Goal: Task Accomplishment & Management: Manage account settings

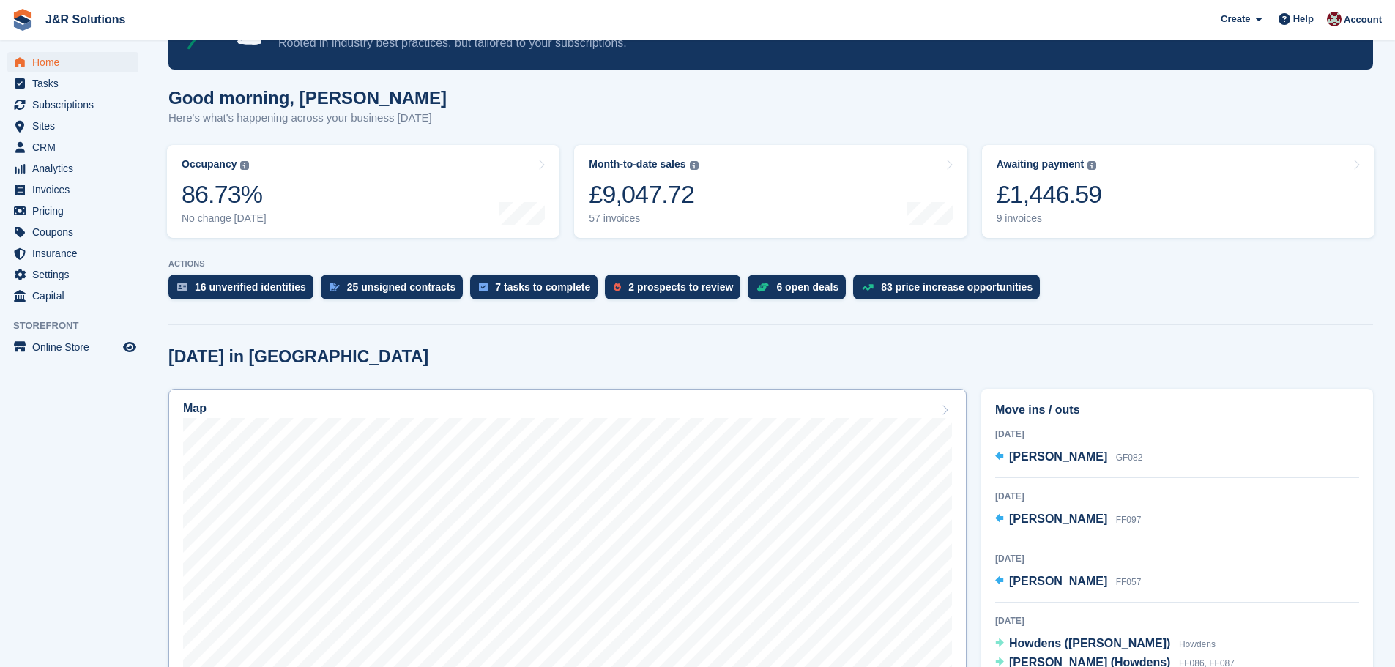
scroll to position [73, 0]
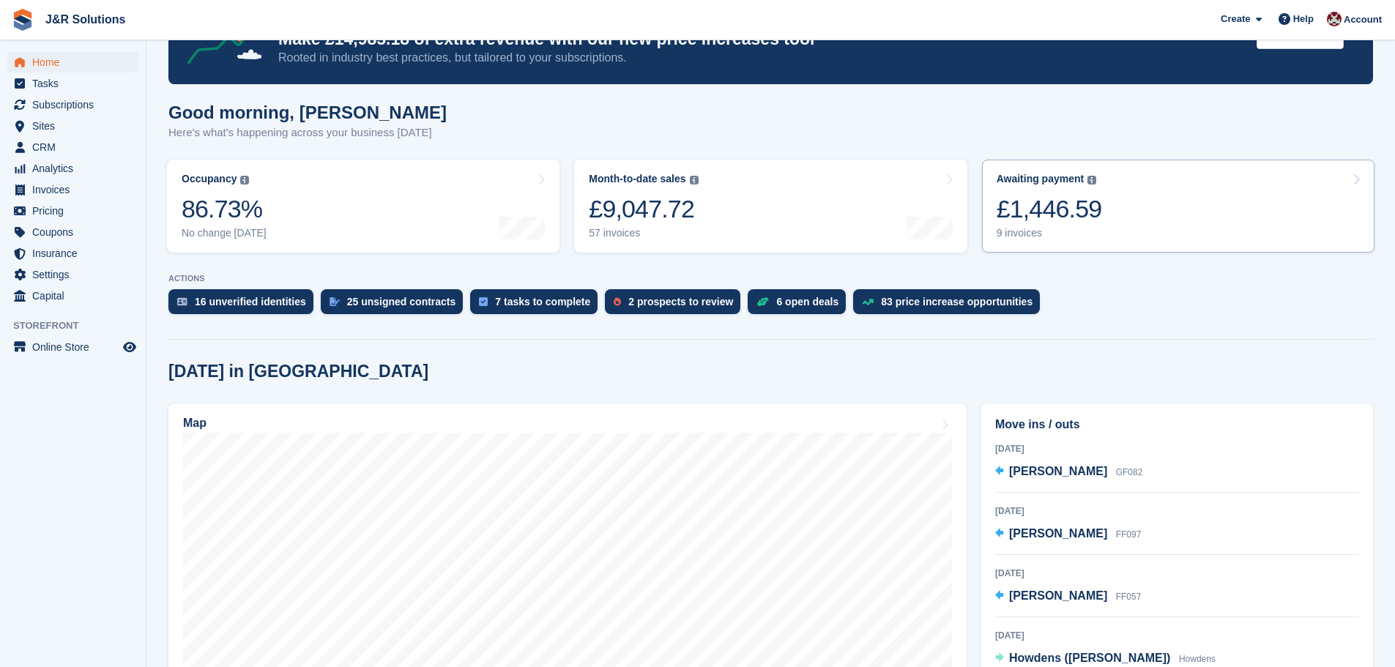
click at [1021, 234] on div "9 invoices" at bounding box center [1049, 233] width 105 height 12
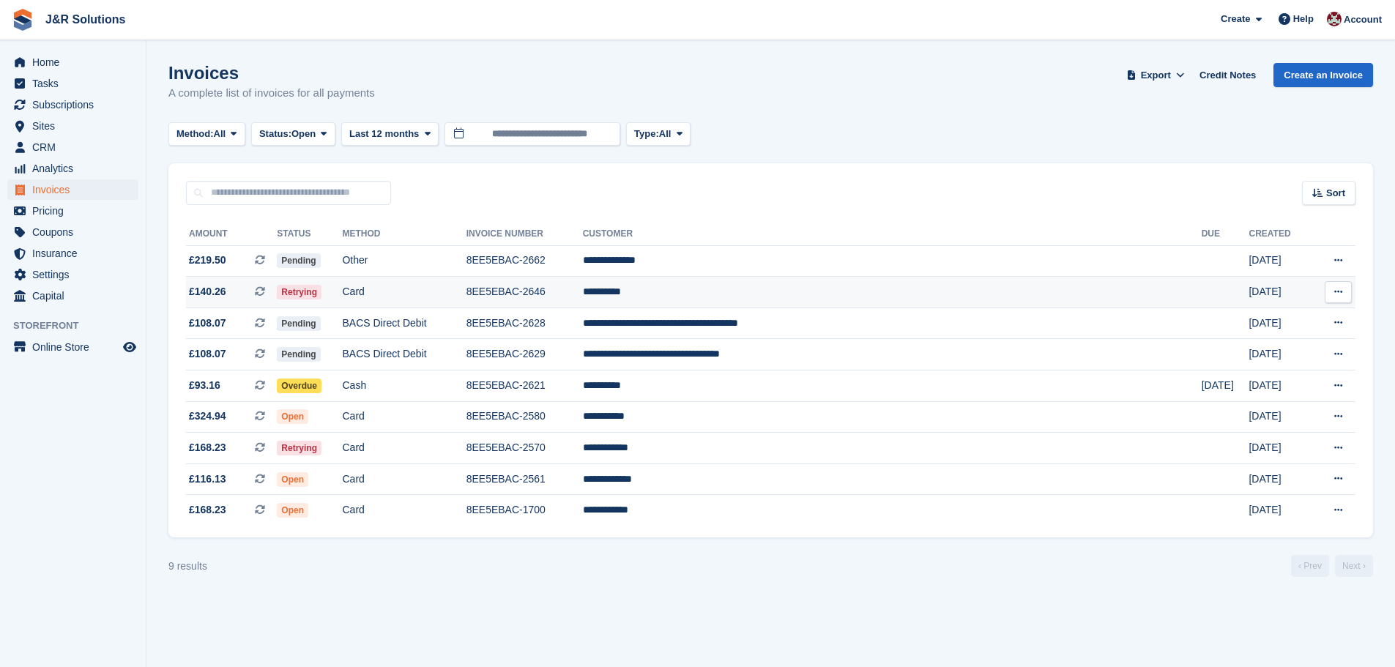
click at [757, 293] on td "**********" at bounding box center [892, 292] width 619 height 31
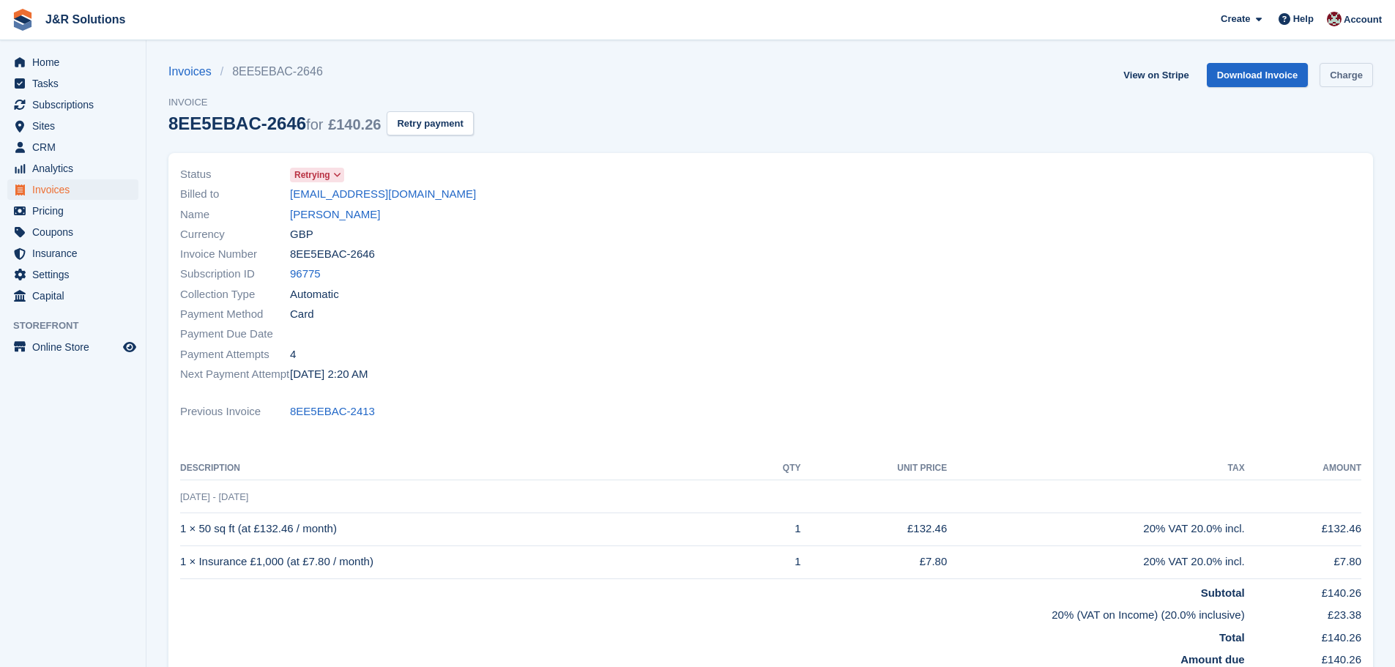
click at [1358, 70] on link "Charge" at bounding box center [1346, 75] width 53 height 24
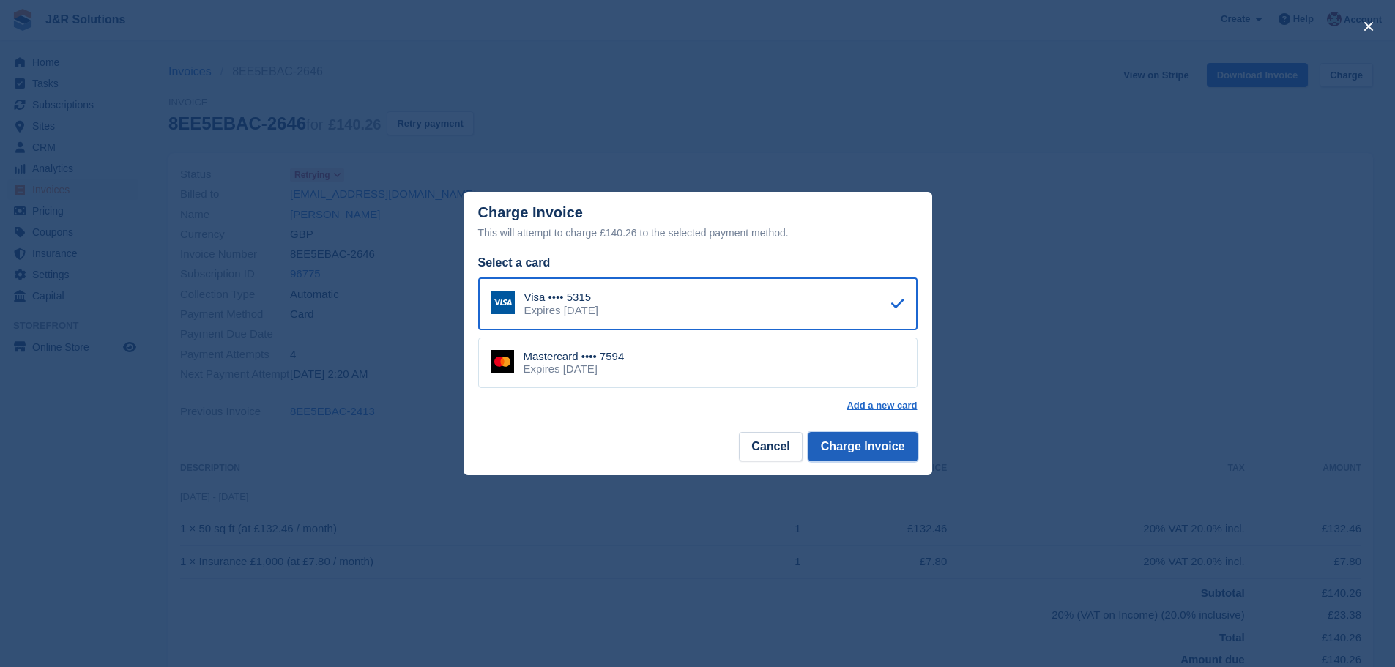
click at [850, 450] on button "Charge Invoice" at bounding box center [863, 446] width 109 height 29
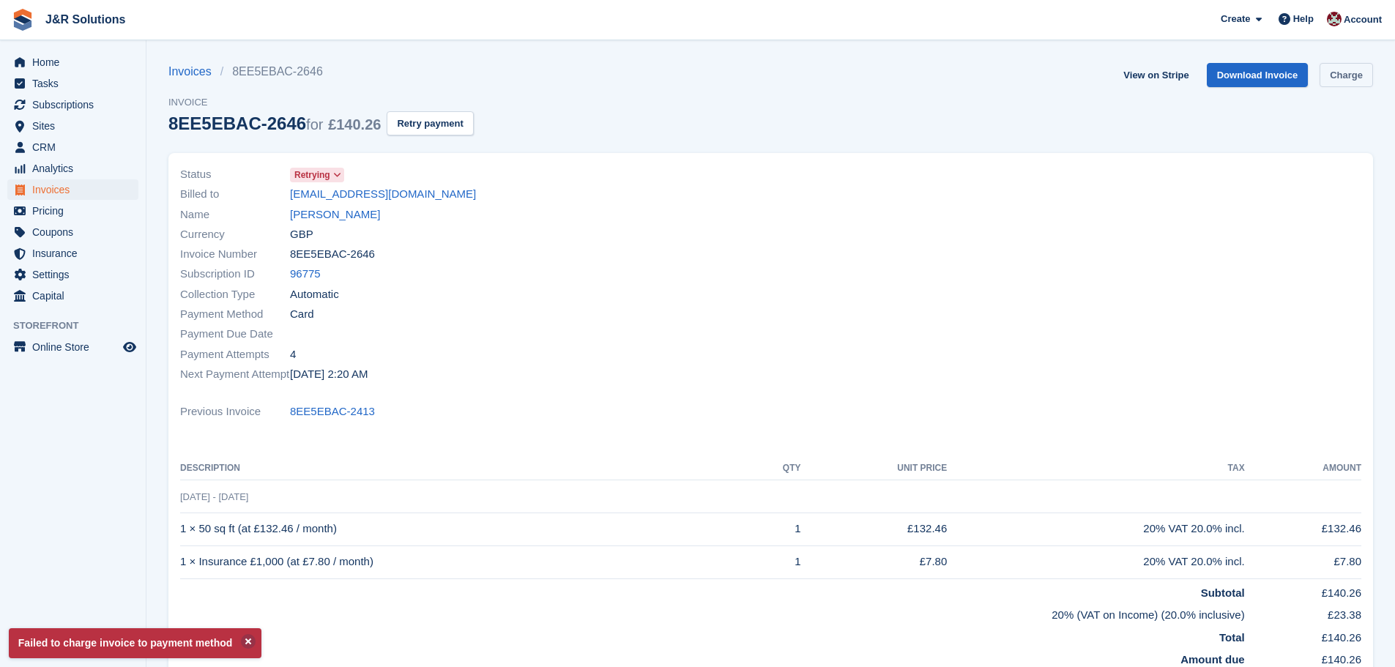
click at [1350, 68] on link "Charge" at bounding box center [1346, 75] width 53 height 24
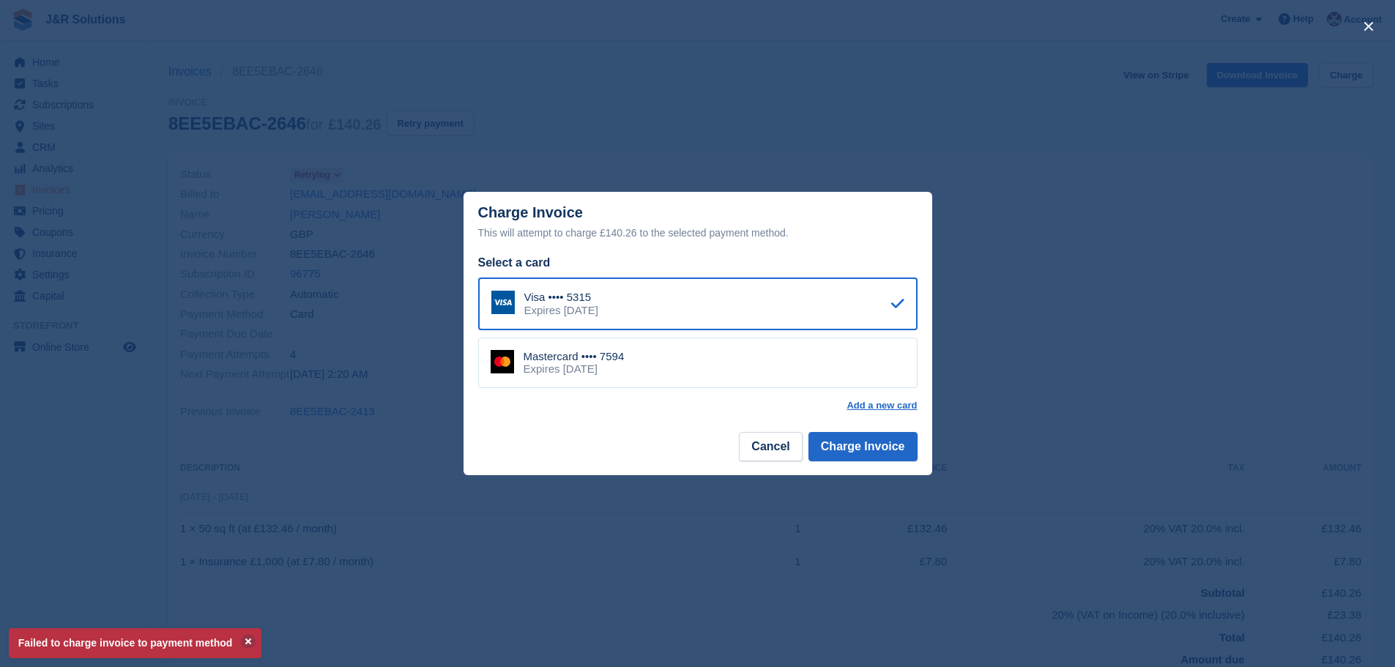
click at [800, 353] on div "Mastercard •••• 7594 Expires July 2028" at bounding box center [697, 363] width 439 height 51
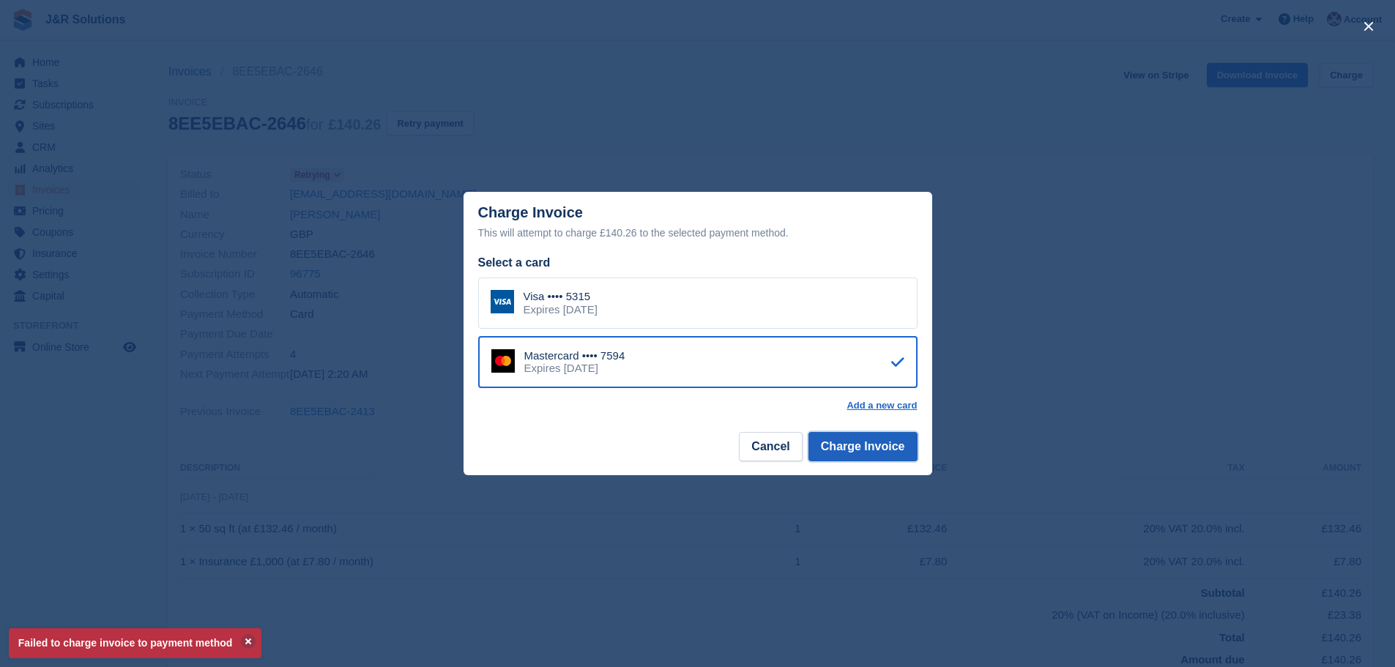
click at [858, 439] on button "Charge Invoice" at bounding box center [863, 446] width 109 height 29
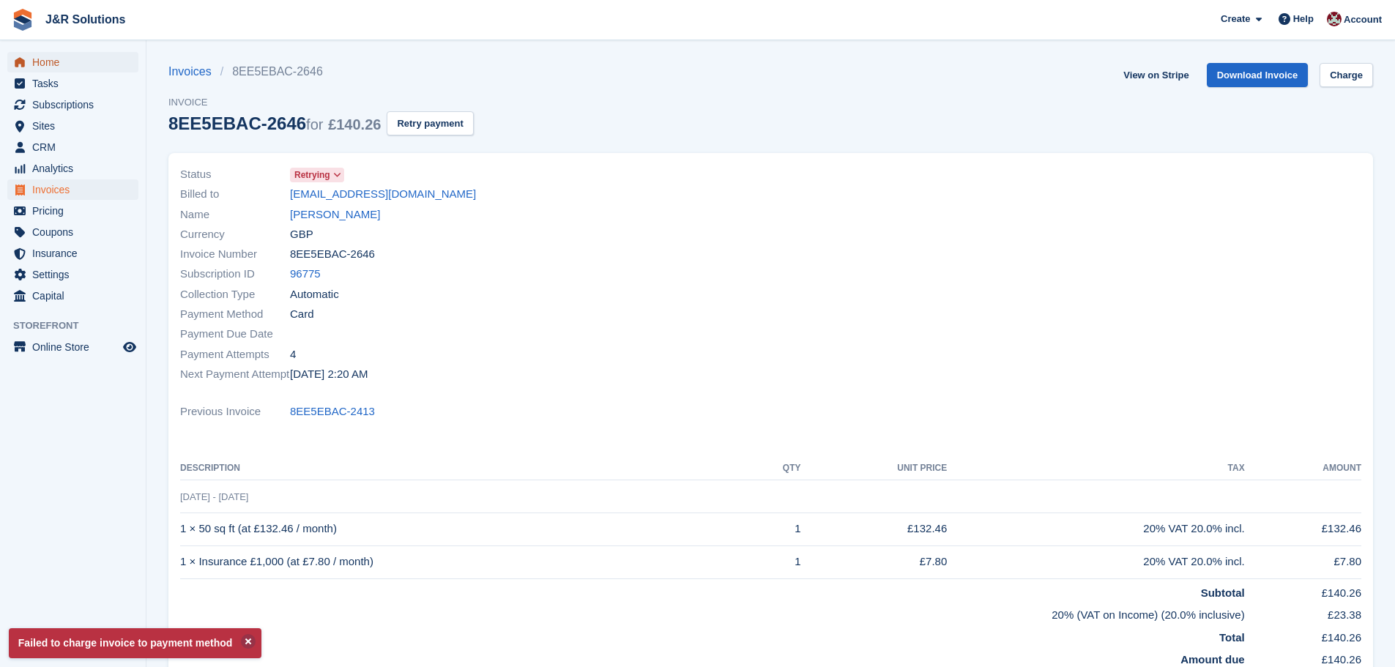
click at [40, 64] on span "Home" at bounding box center [76, 62] width 88 height 21
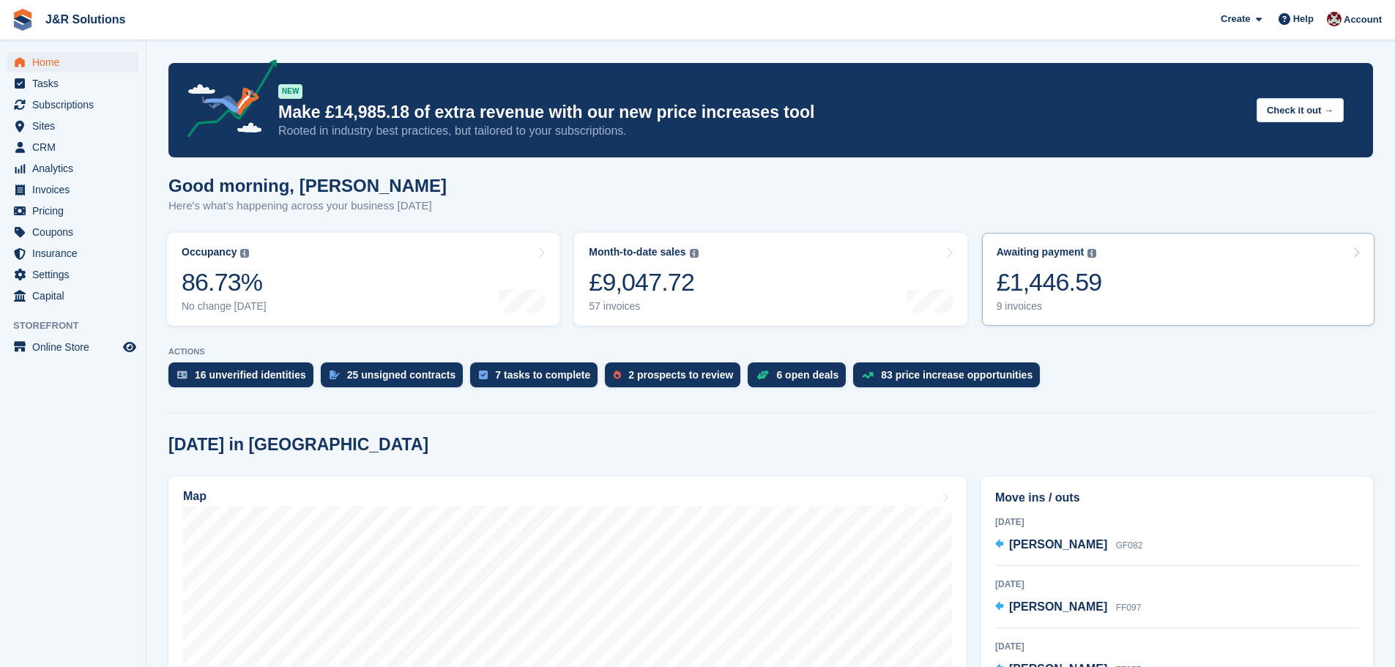
click at [1045, 307] on div "9 invoices" at bounding box center [1049, 306] width 105 height 12
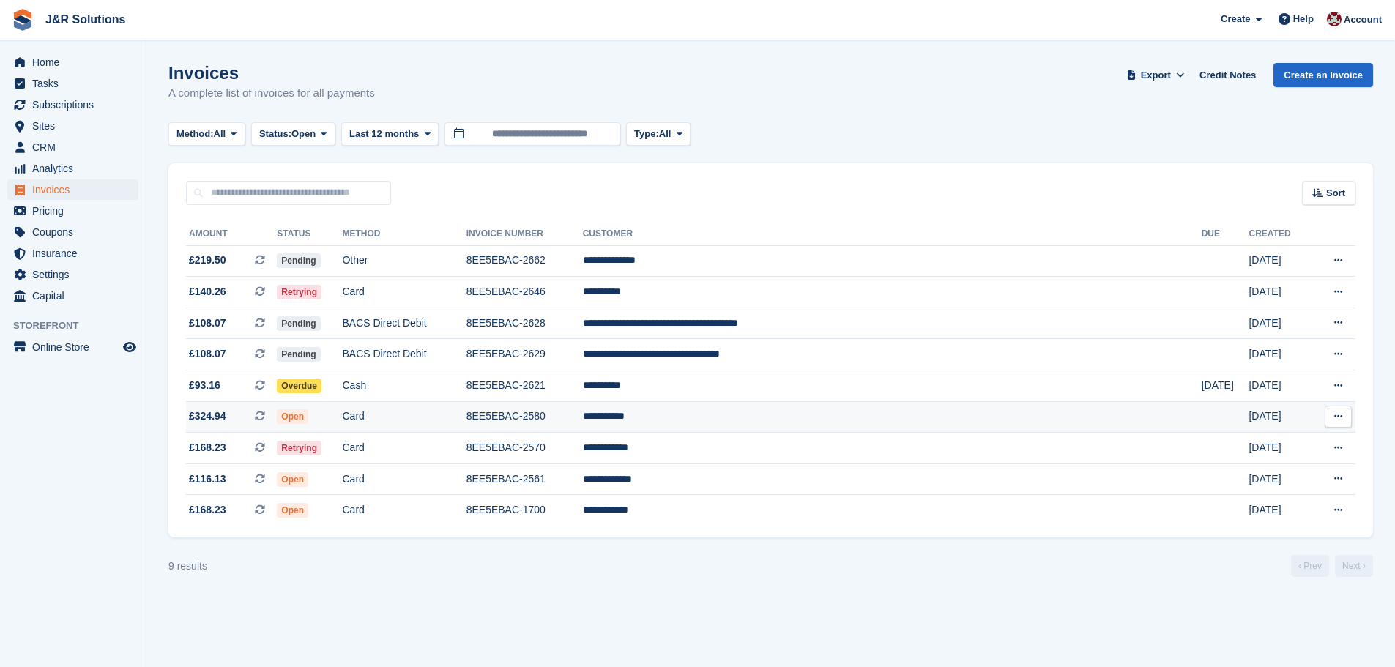
click at [583, 415] on td "8EE5EBAC-2580" at bounding box center [525, 416] width 116 height 31
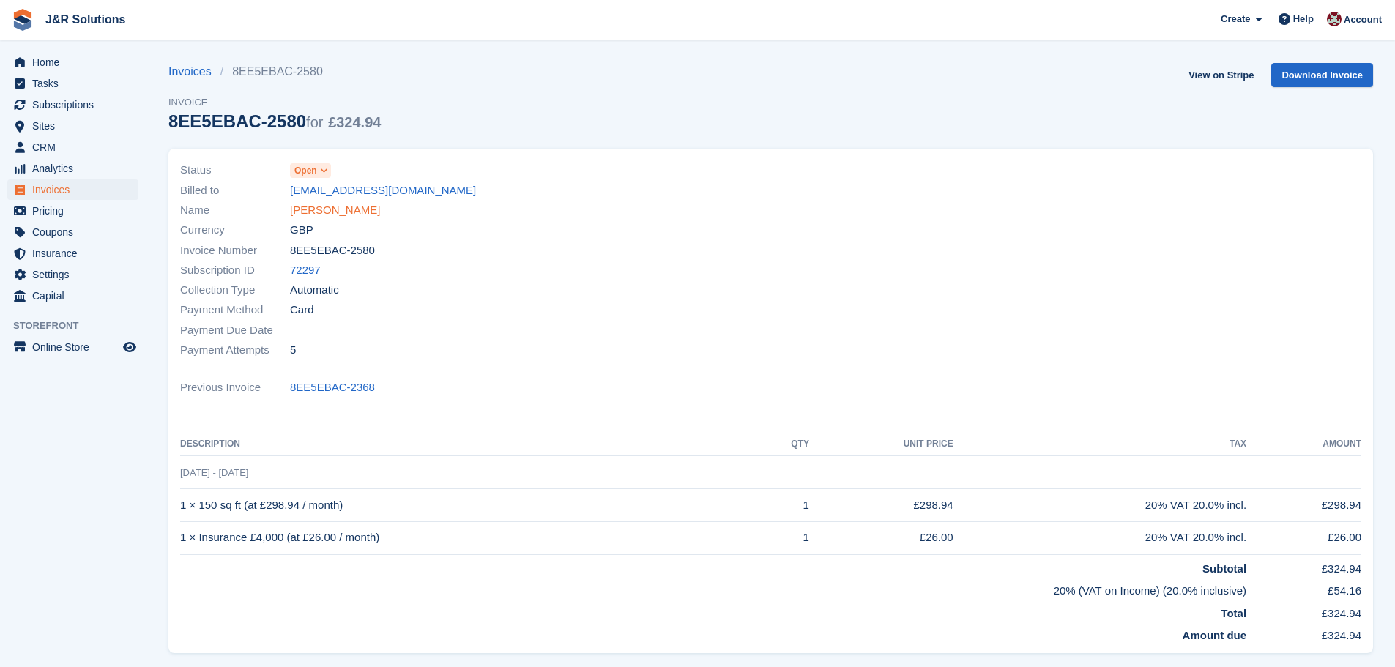
click at [327, 207] on link "Michael Cox" at bounding box center [335, 210] width 90 height 17
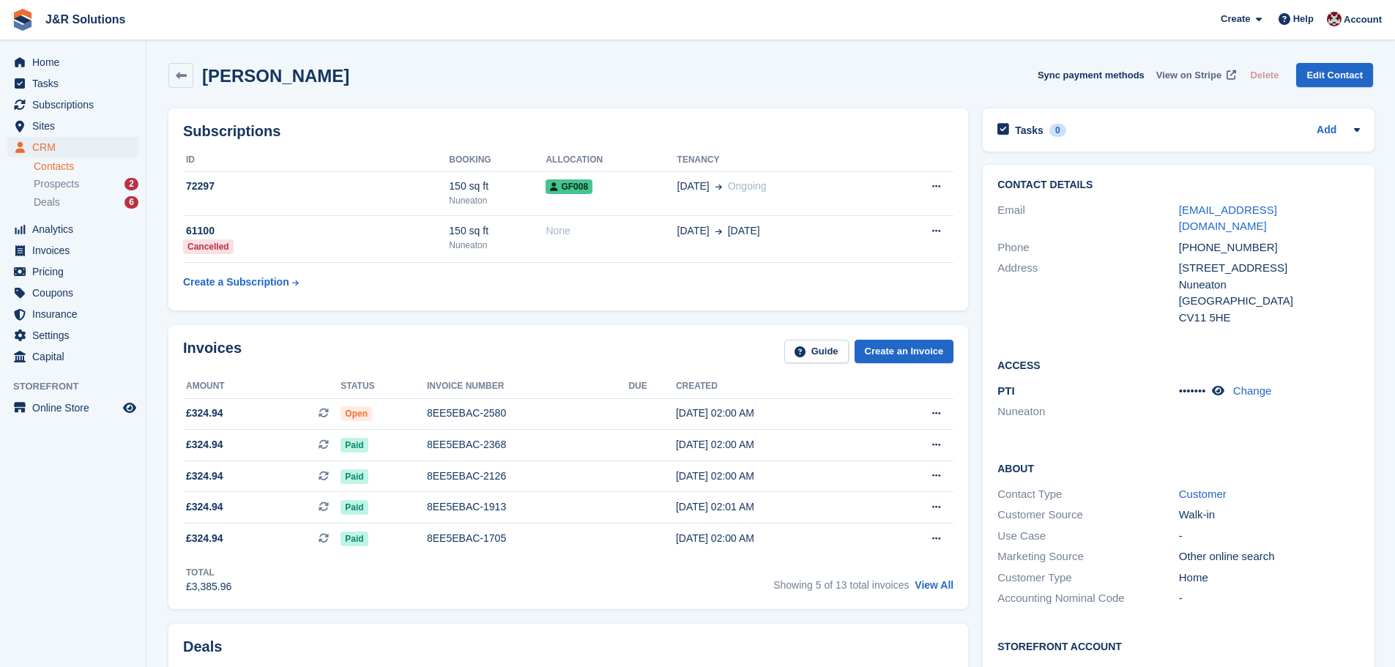
click at [1208, 73] on span "View on Stripe" at bounding box center [1188, 75] width 65 height 15
click at [472, 418] on div "8EE5EBAC-2580" at bounding box center [527, 413] width 201 height 15
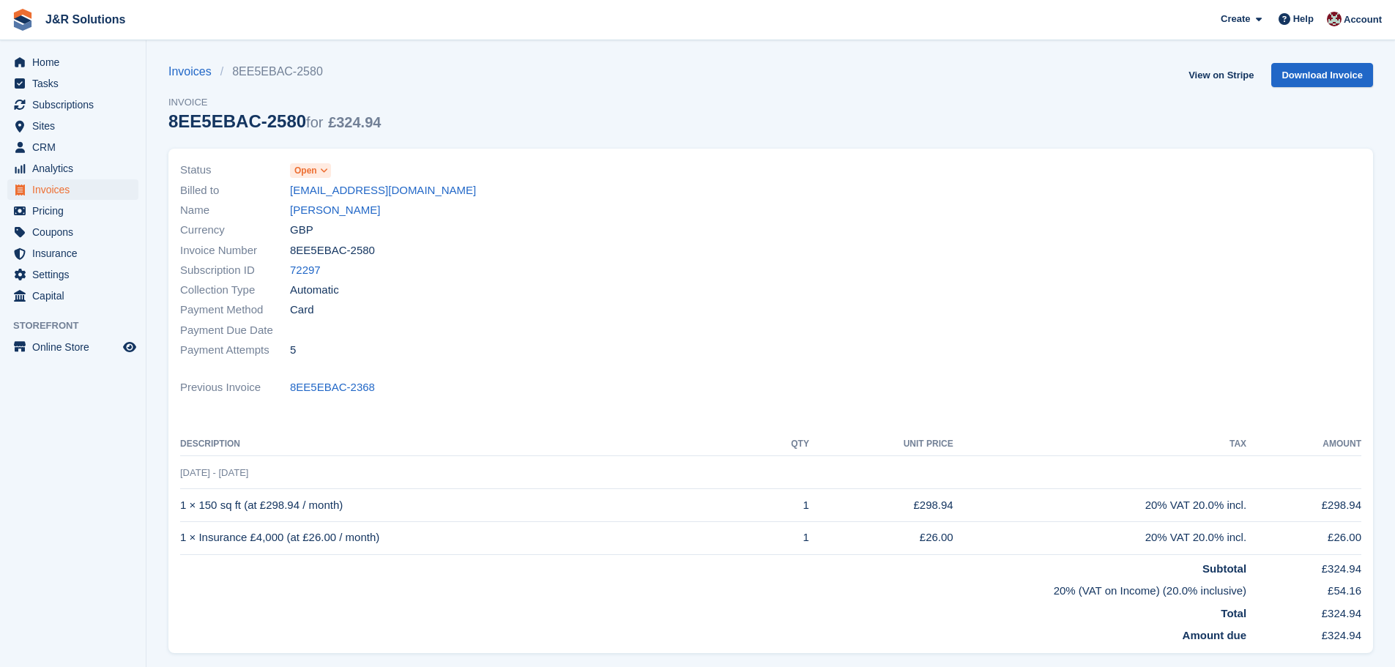
click at [319, 166] on span at bounding box center [325, 171] width 12 height 12
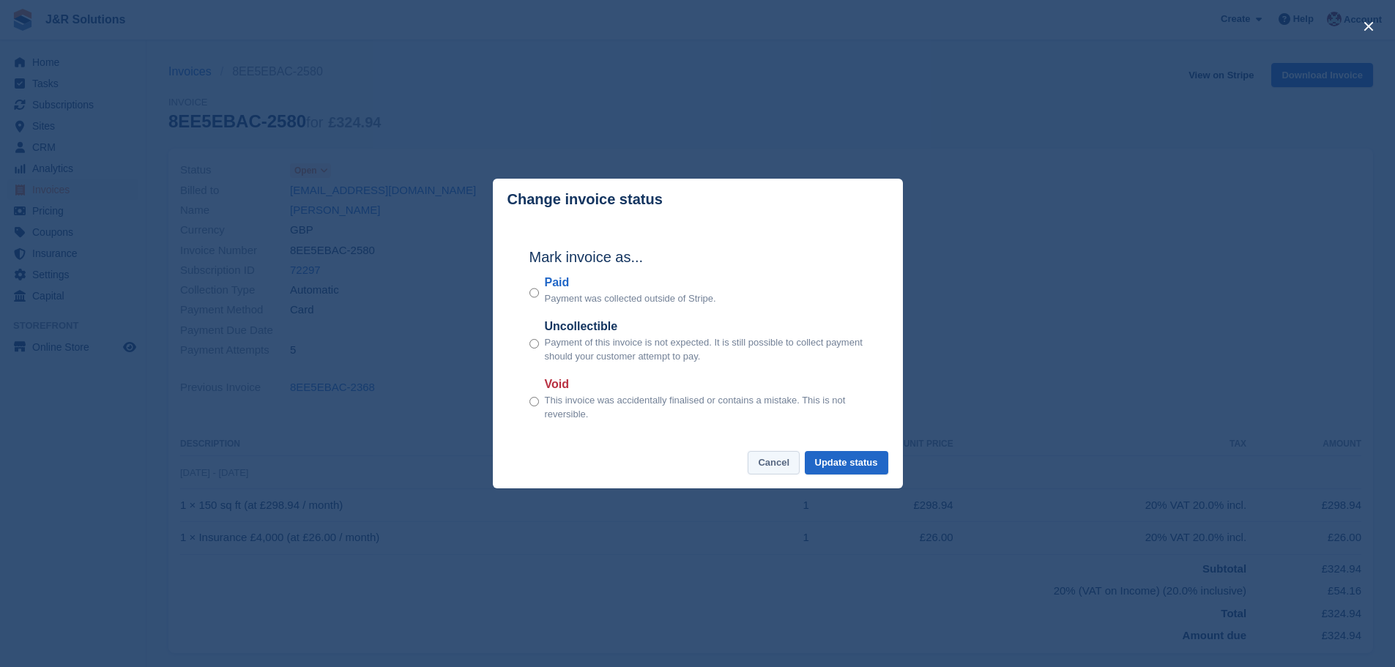
click at [781, 467] on button "Cancel" at bounding box center [774, 463] width 52 height 24
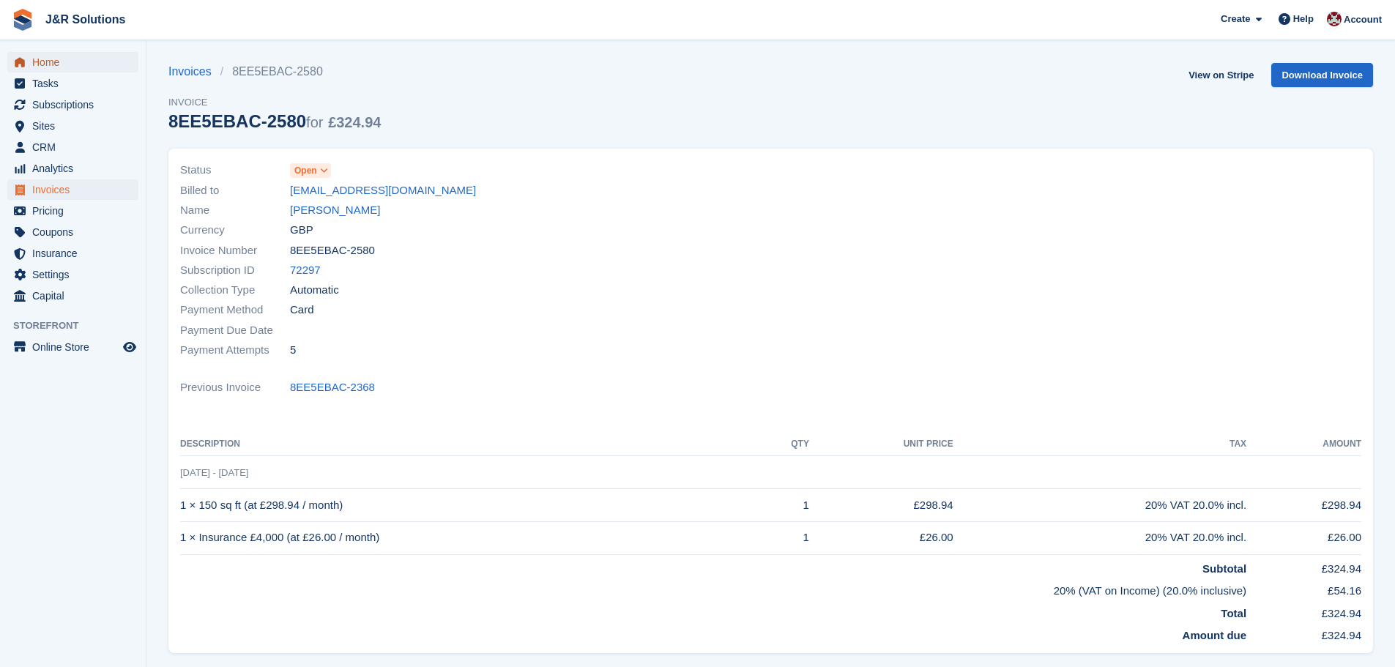
click at [50, 62] on span "Home" at bounding box center [76, 62] width 88 height 21
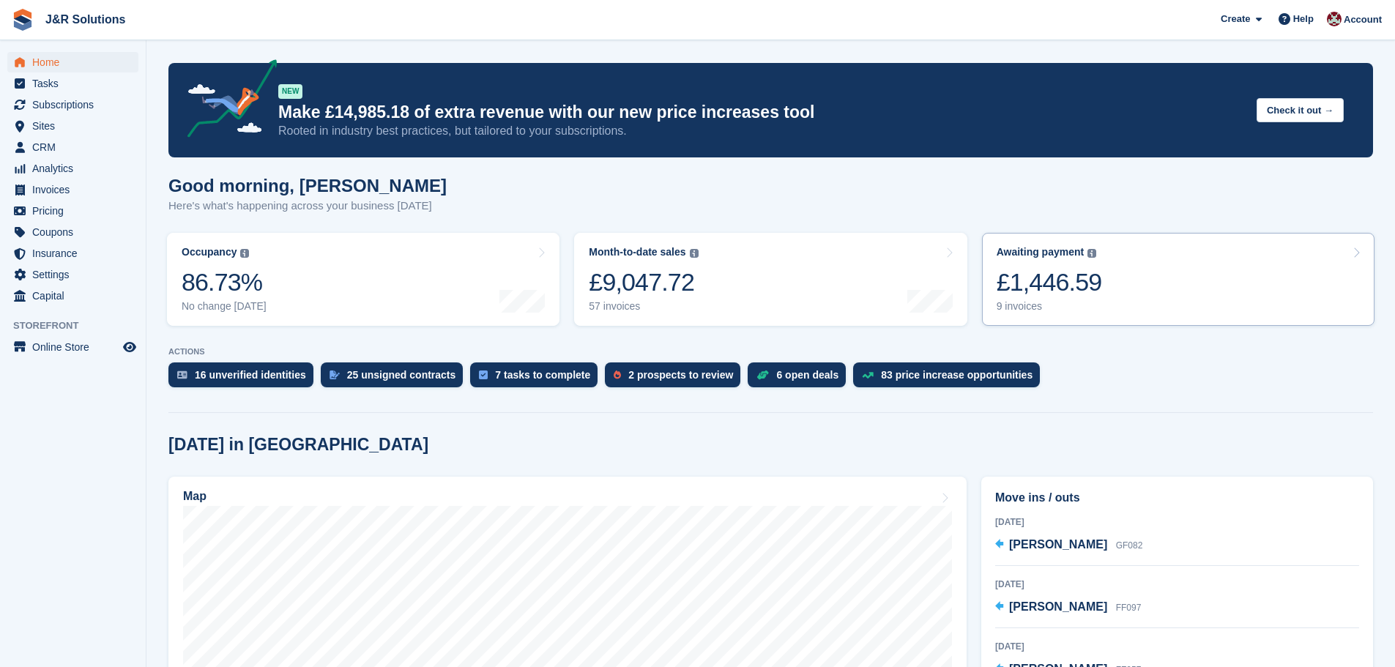
click at [1023, 305] on div "9 invoices" at bounding box center [1049, 306] width 105 height 12
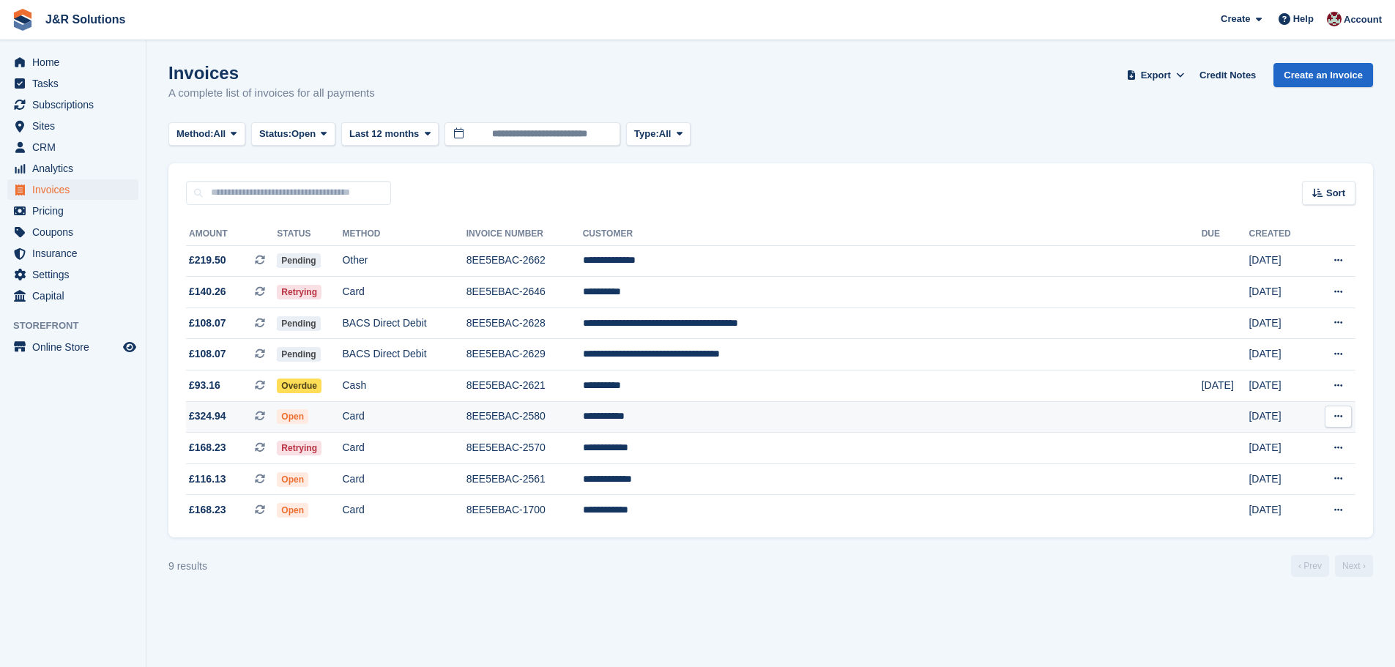
click at [583, 423] on td "8EE5EBAC-2580" at bounding box center [525, 416] width 116 height 31
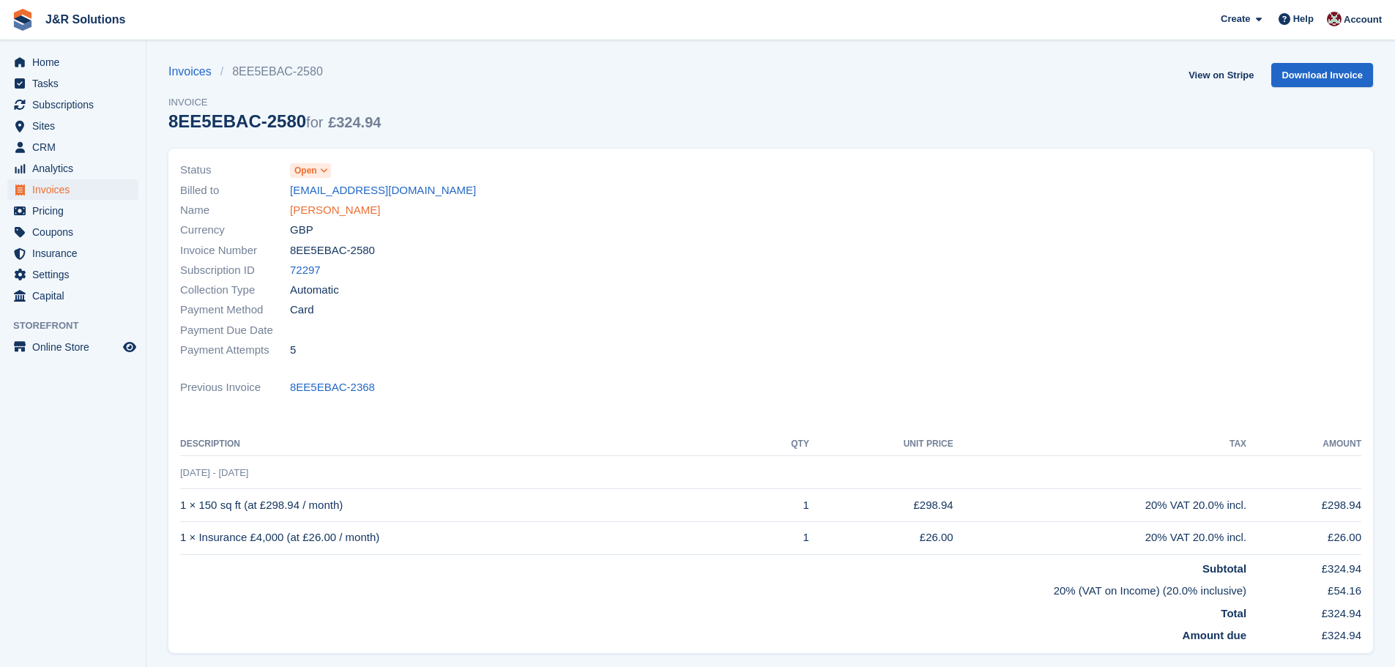
click at [329, 207] on link "[PERSON_NAME]" at bounding box center [335, 210] width 90 height 17
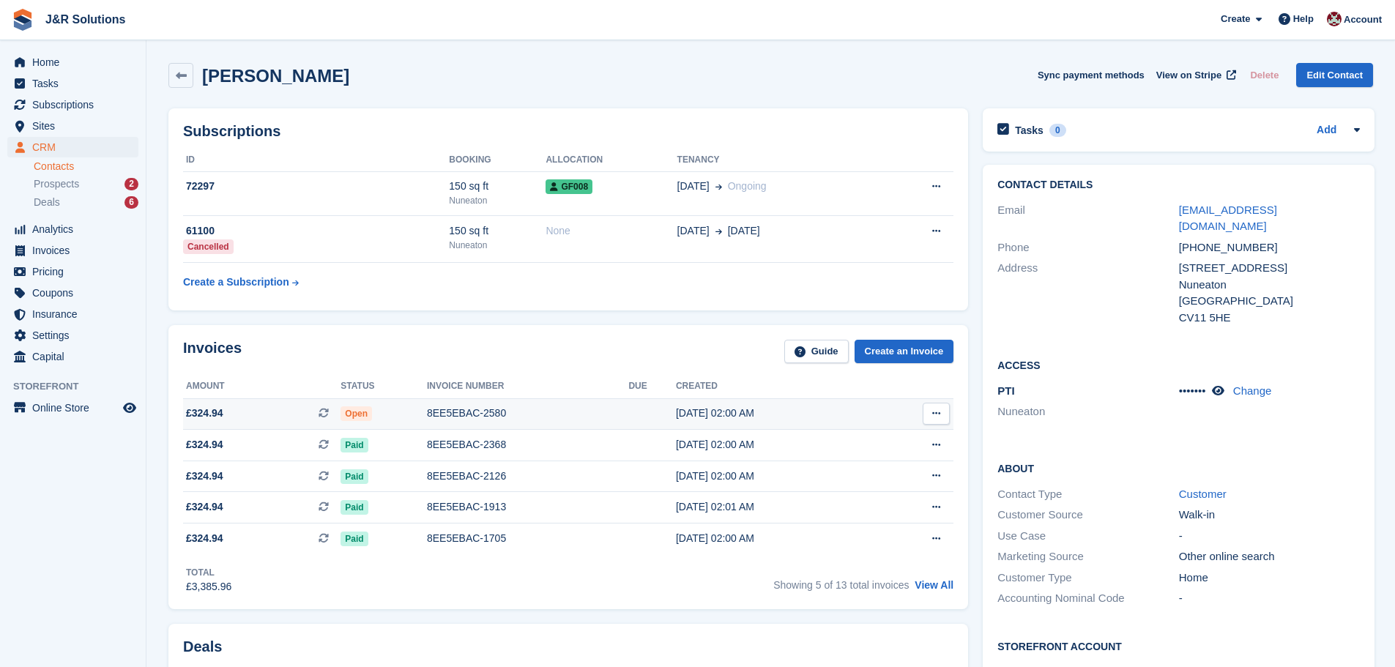
click at [469, 412] on div "8EE5EBAC-2580" at bounding box center [527, 413] width 201 height 15
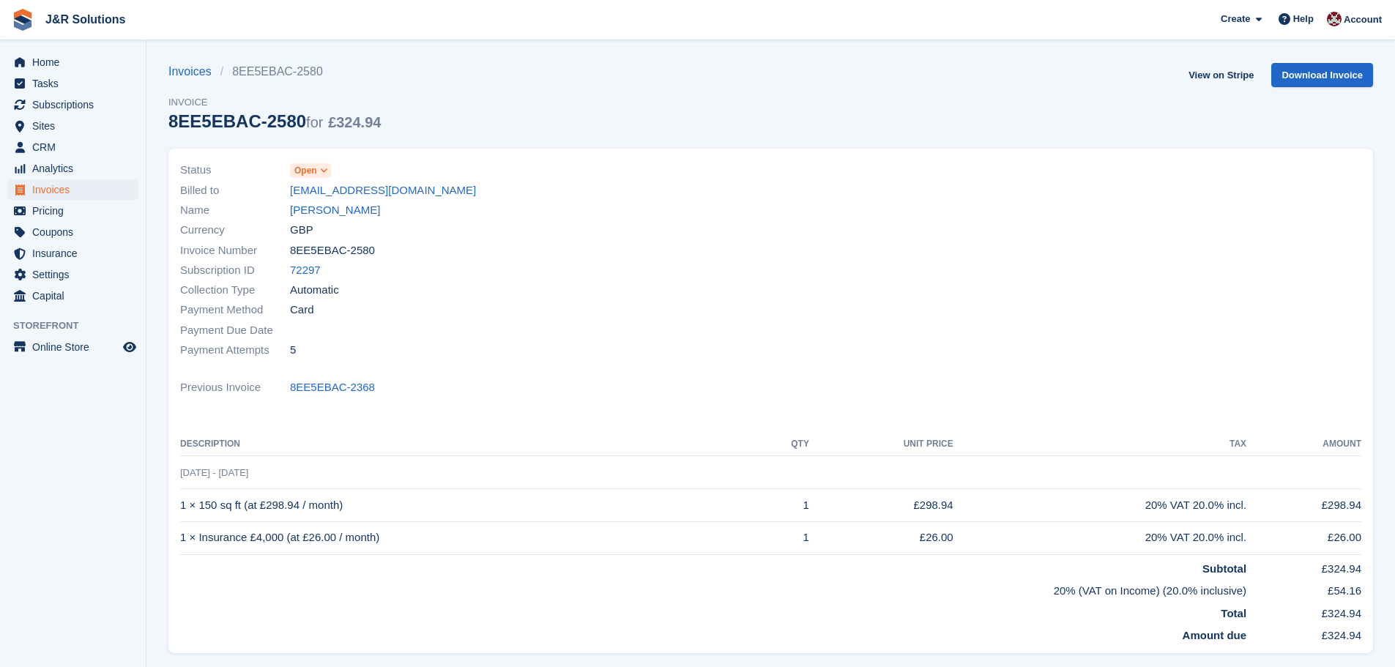
click at [322, 166] on icon at bounding box center [324, 170] width 8 height 9
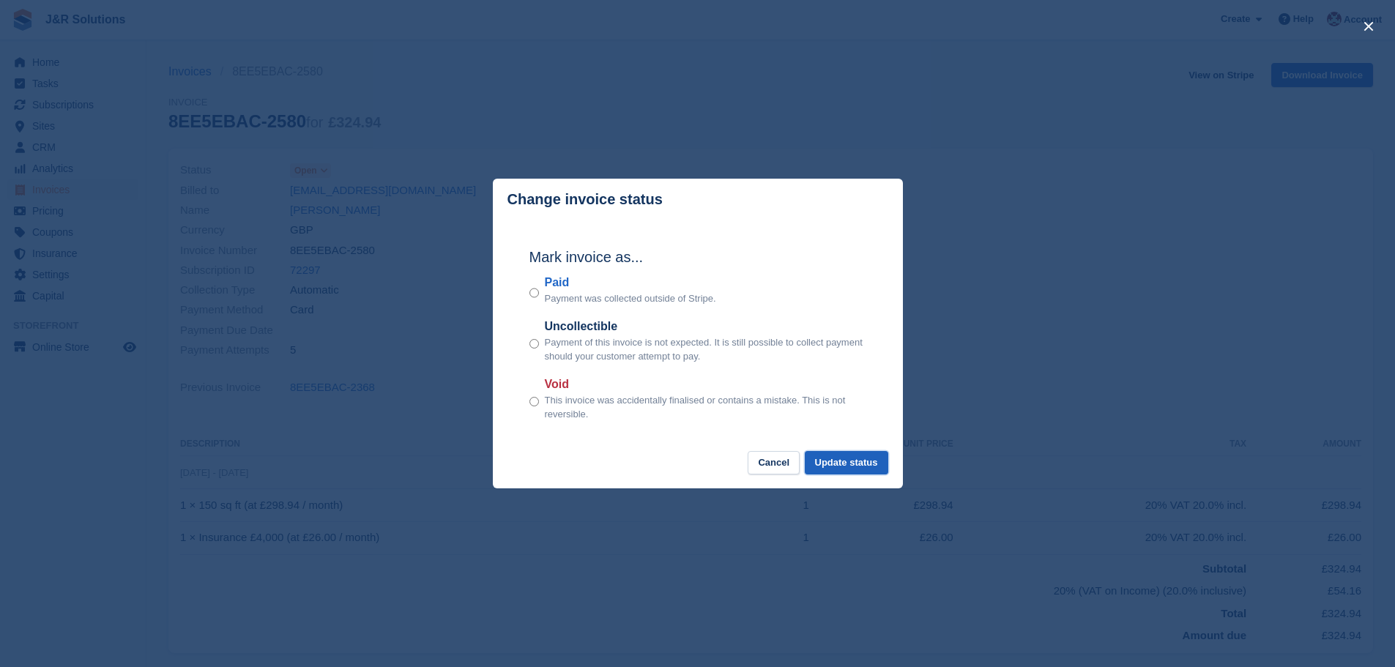
click at [855, 461] on button "Update status" at bounding box center [846, 463] width 83 height 24
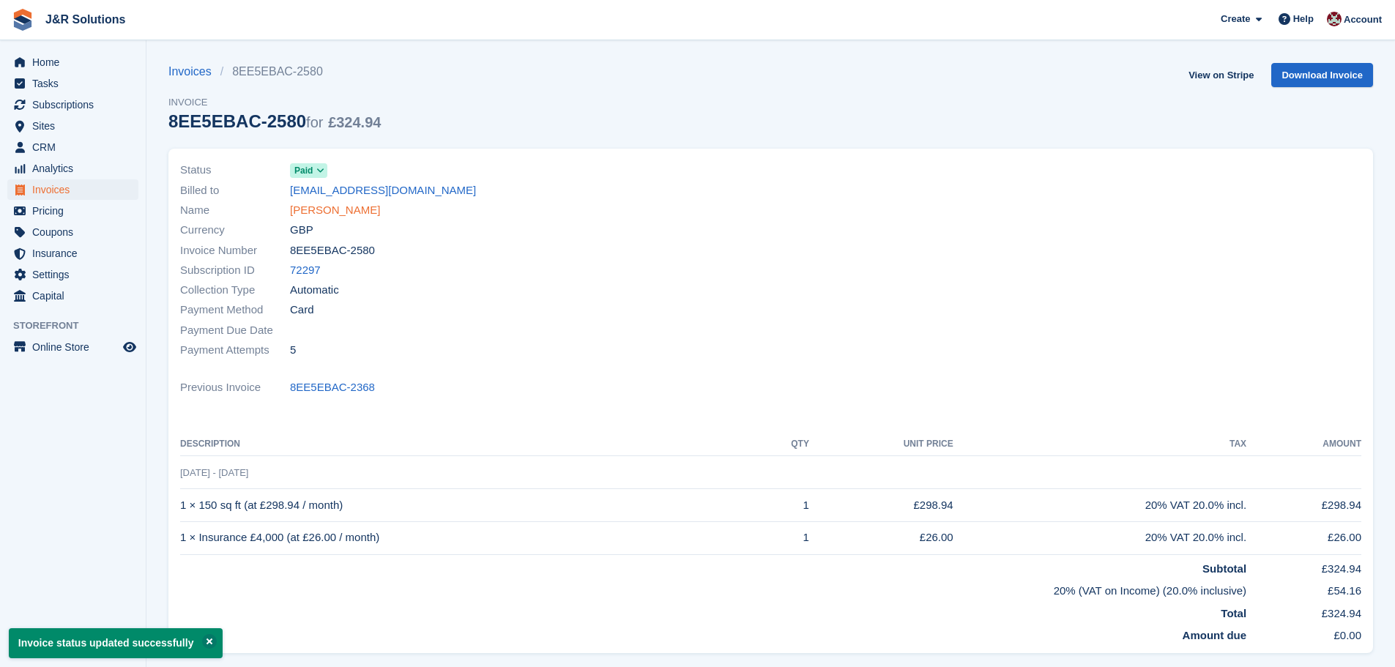
click at [333, 209] on link "[PERSON_NAME]" at bounding box center [335, 210] width 90 height 17
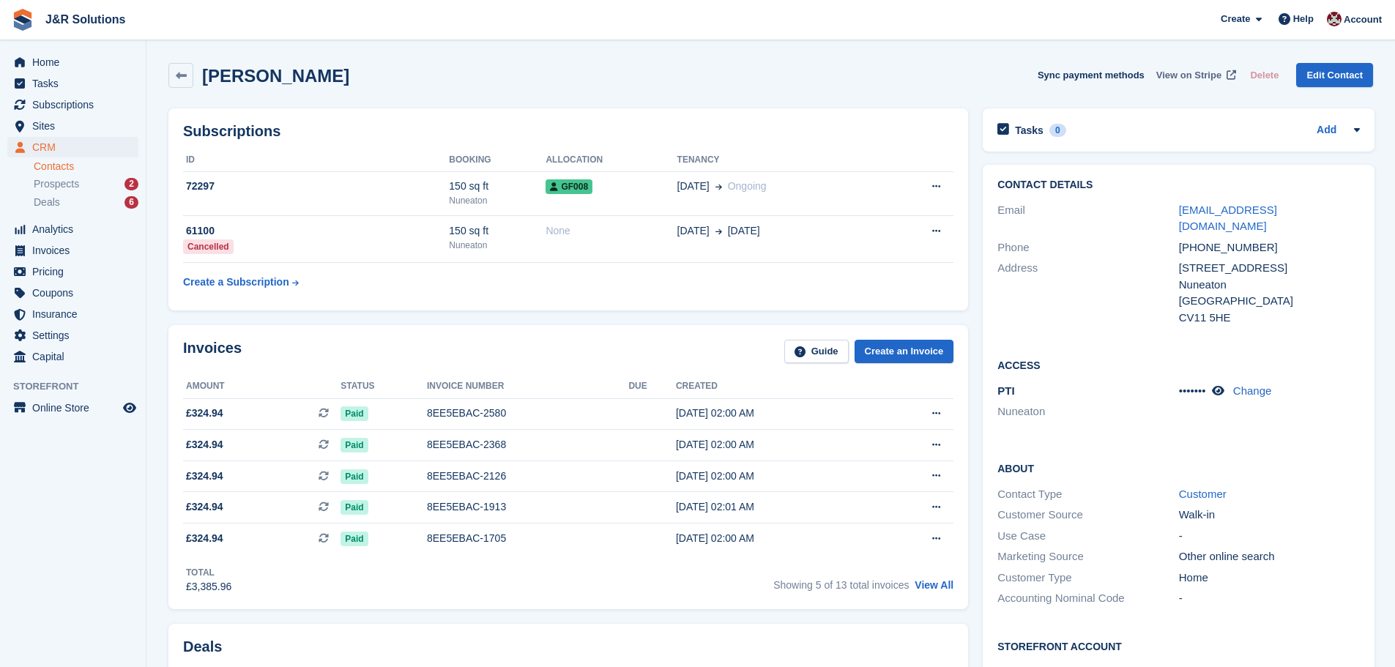
click at [1206, 72] on span "View on Stripe" at bounding box center [1188, 75] width 65 height 15
click at [51, 63] on span "Home" at bounding box center [76, 62] width 88 height 21
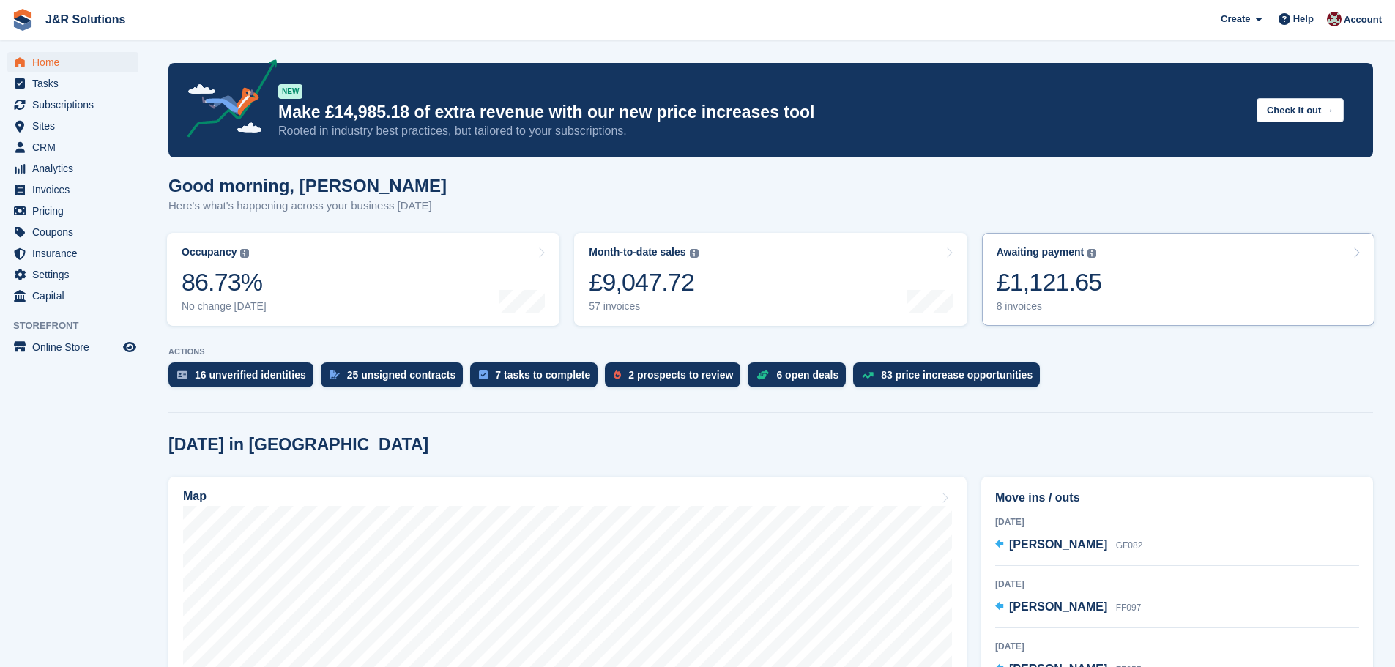
click at [1028, 308] on div "8 invoices" at bounding box center [1049, 306] width 105 height 12
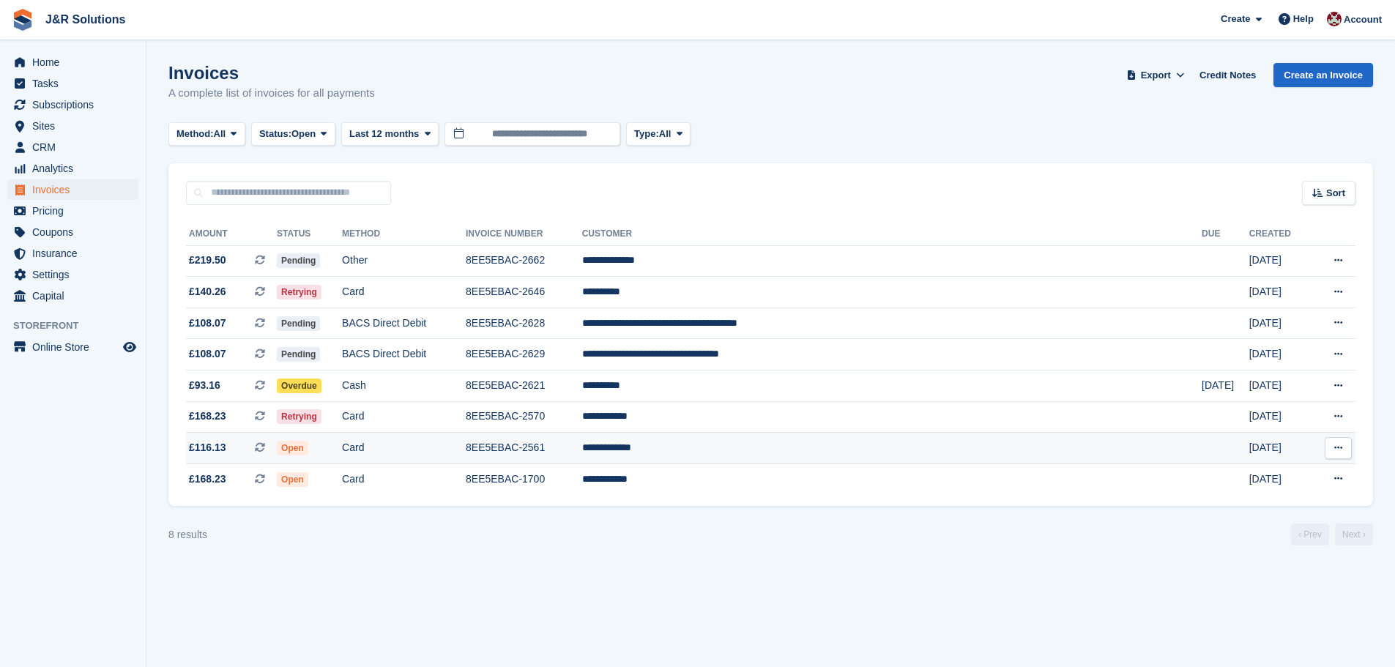
click at [582, 450] on td "8EE5EBAC-2561" at bounding box center [524, 448] width 116 height 31
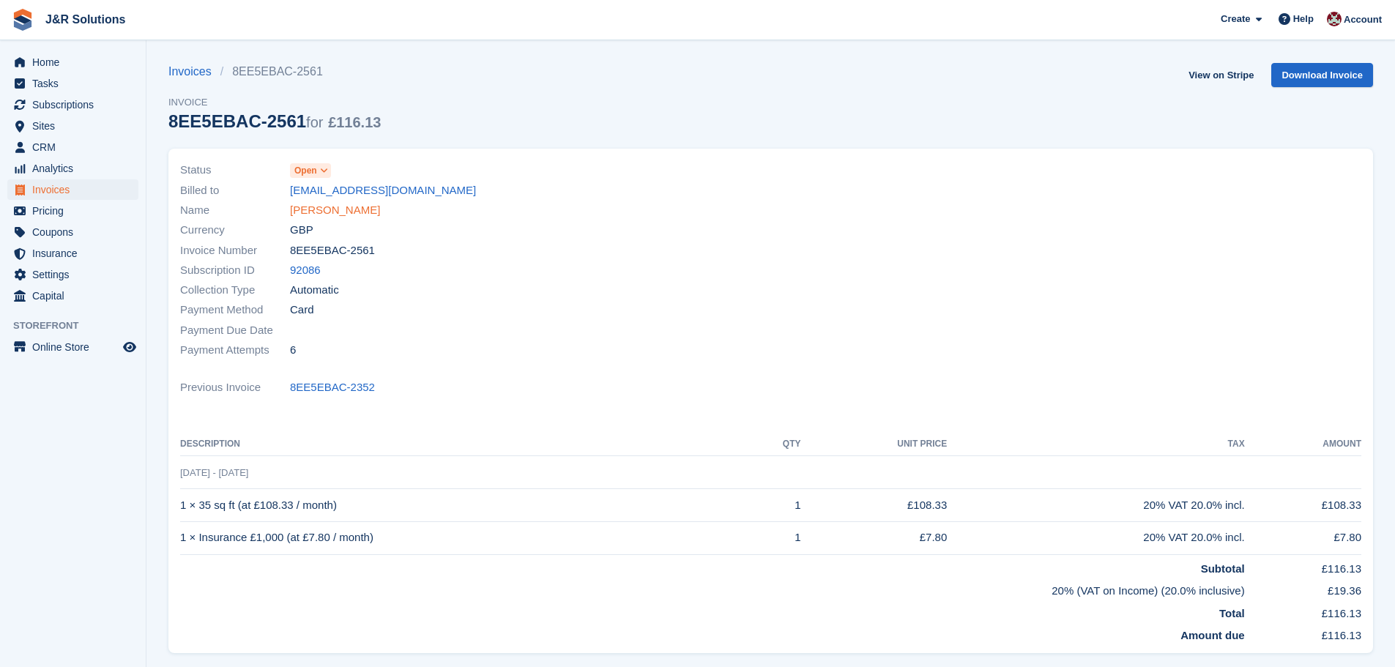
click at [333, 204] on link "[PERSON_NAME]" at bounding box center [335, 210] width 90 height 17
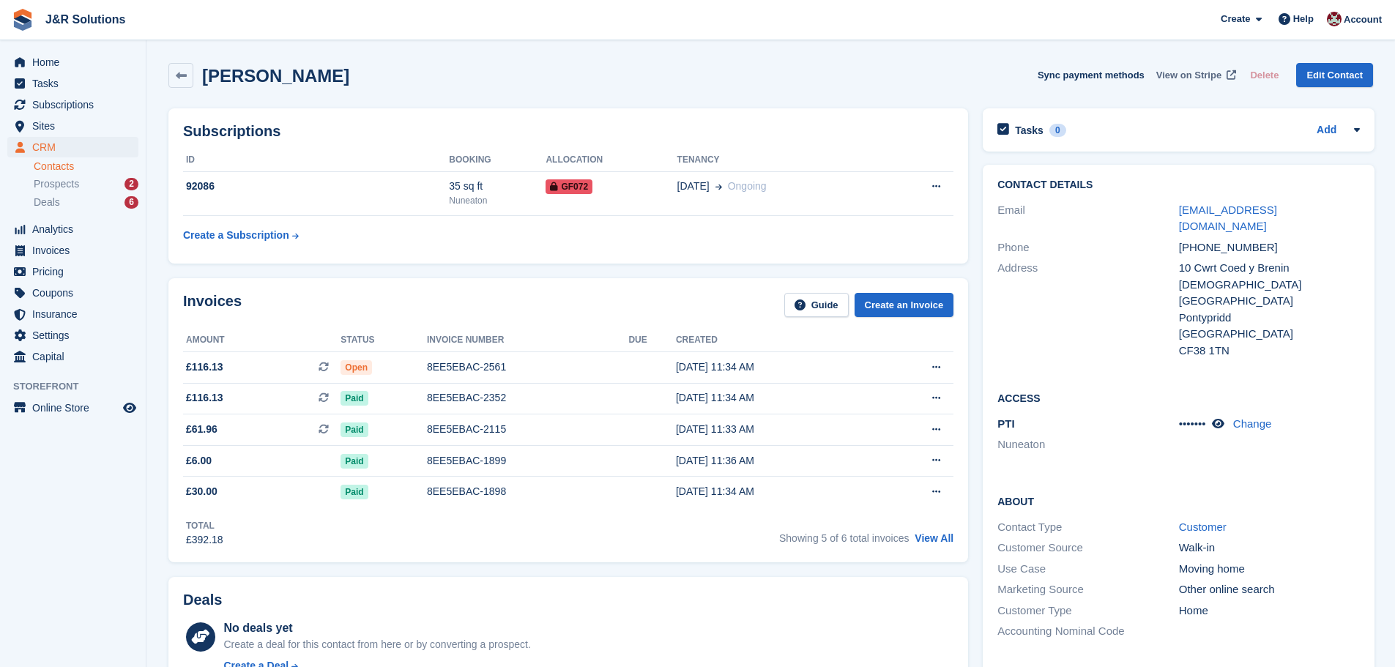
click at [1187, 76] on span "View on Stripe" at bounding box center [1188, 75] width 65 height 15
click at [61, 62] on span "Home" at bounding box center [76, 62] width 88 height 21
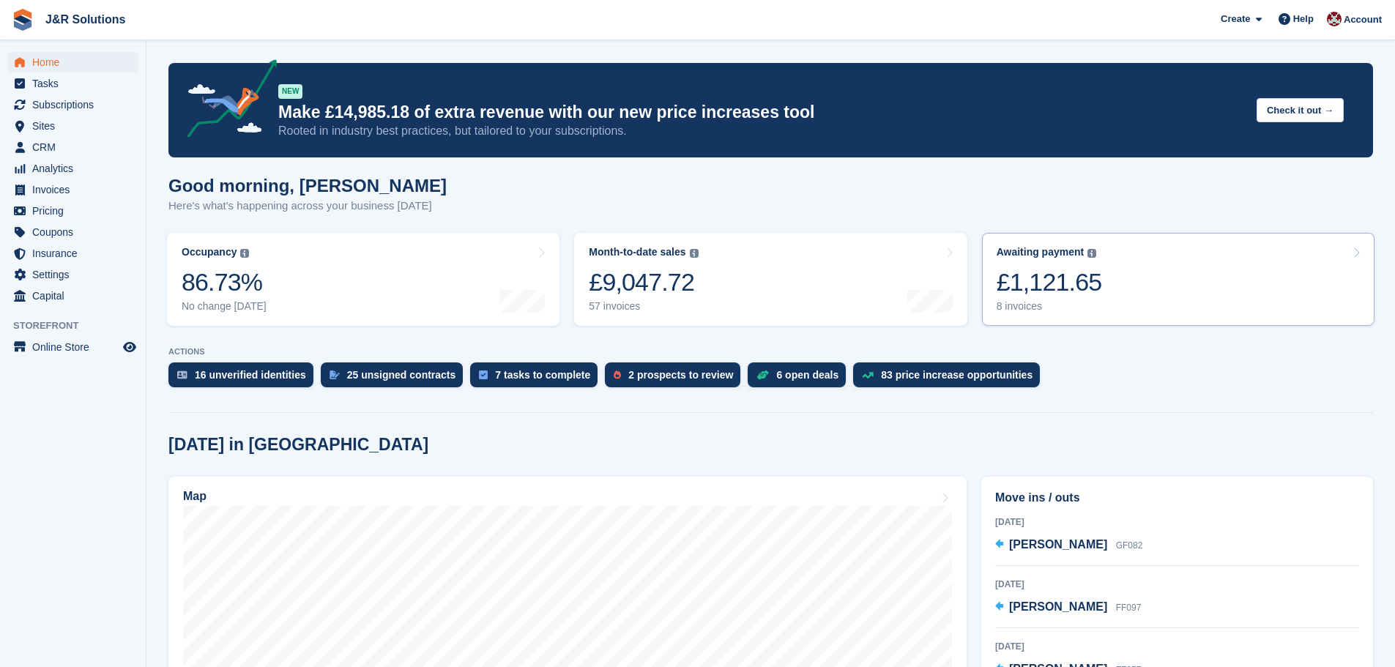
click at [1017, 305] on div "8 invoices" at bounding box center [1049, 306] width 105 height 12
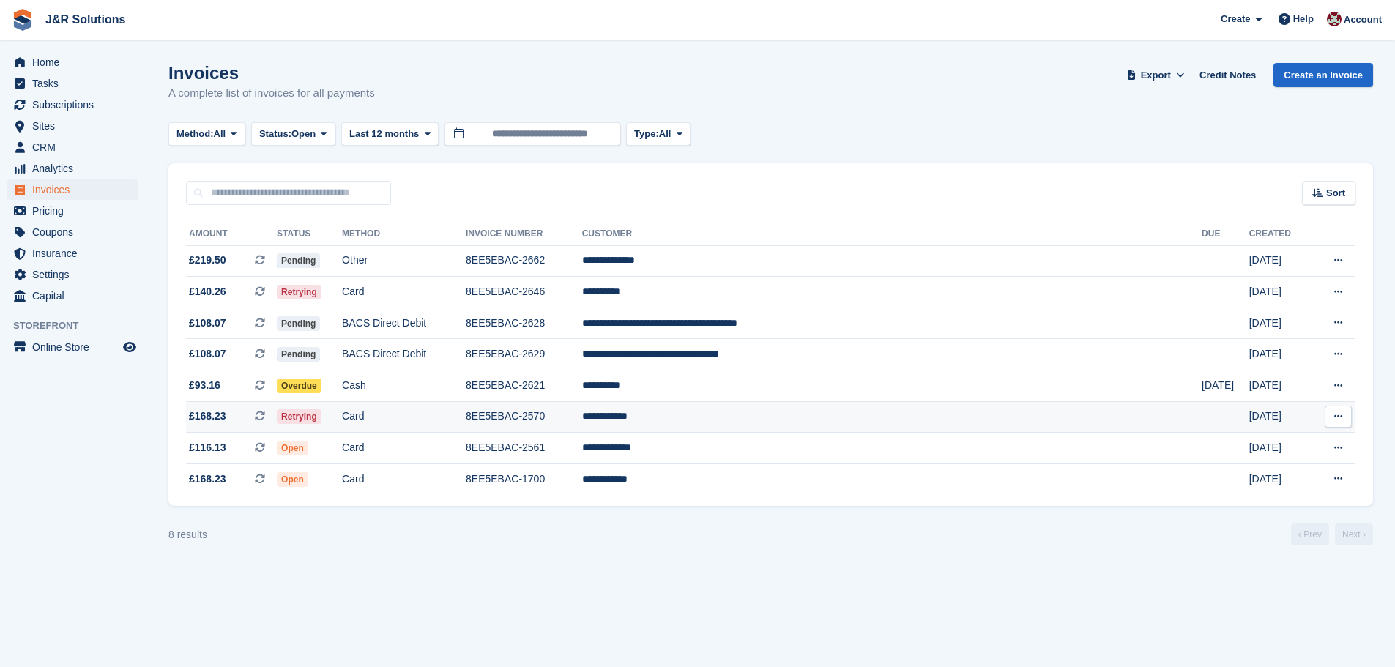
click at [582, 417] on td "8EE5EBAC-2570" at bounding box center [524, 416] width 116 height 31
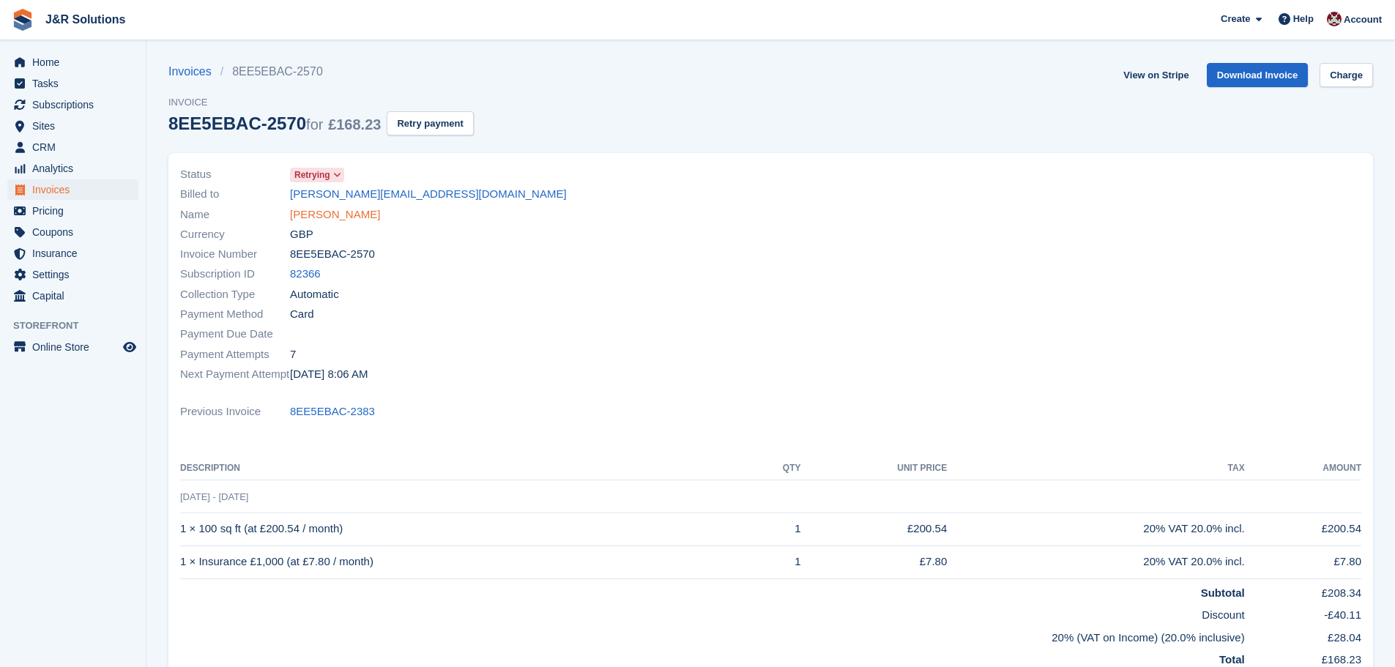
click at [330, 216] on link "[PERSON_NAME]" at bounding box center [335, 215] width 90 height 17
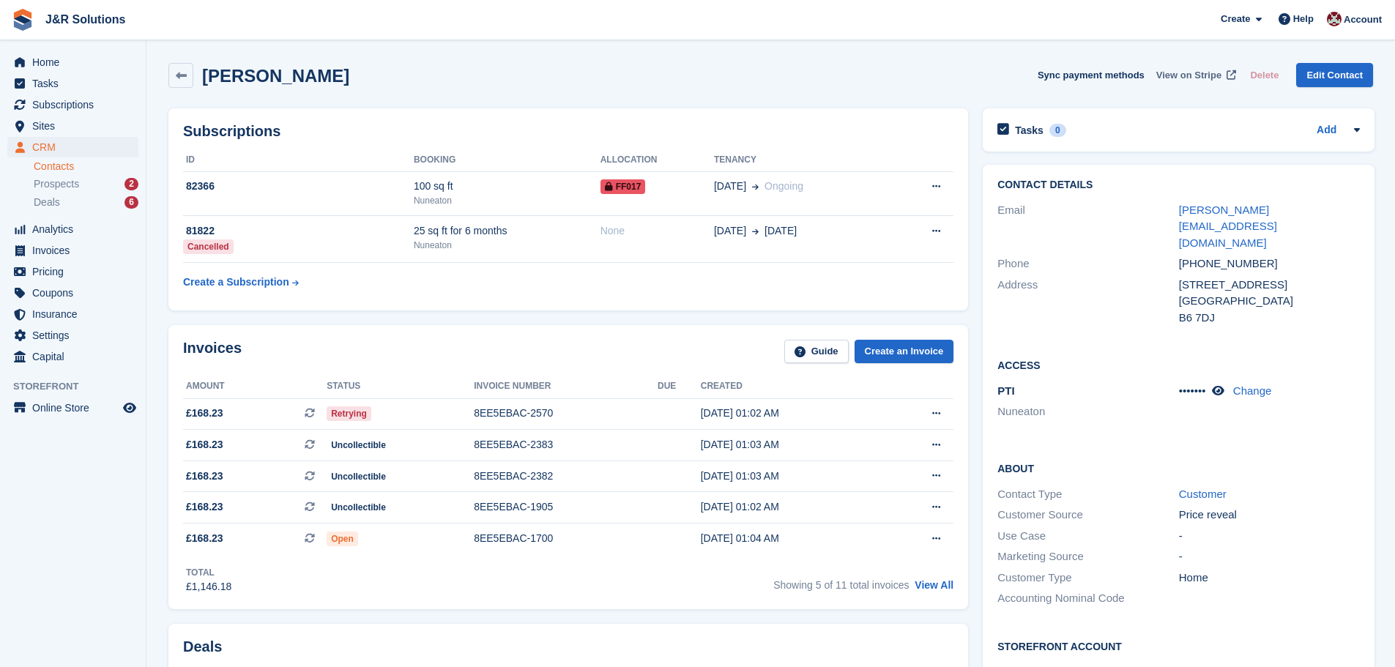
click at [1201, 72] on span "View on Stripe" at bounding box center [1188, 75] width 65 height 15
click at [45, 58] on span "Home" at bounding box center [76, 62] width 88 height 21
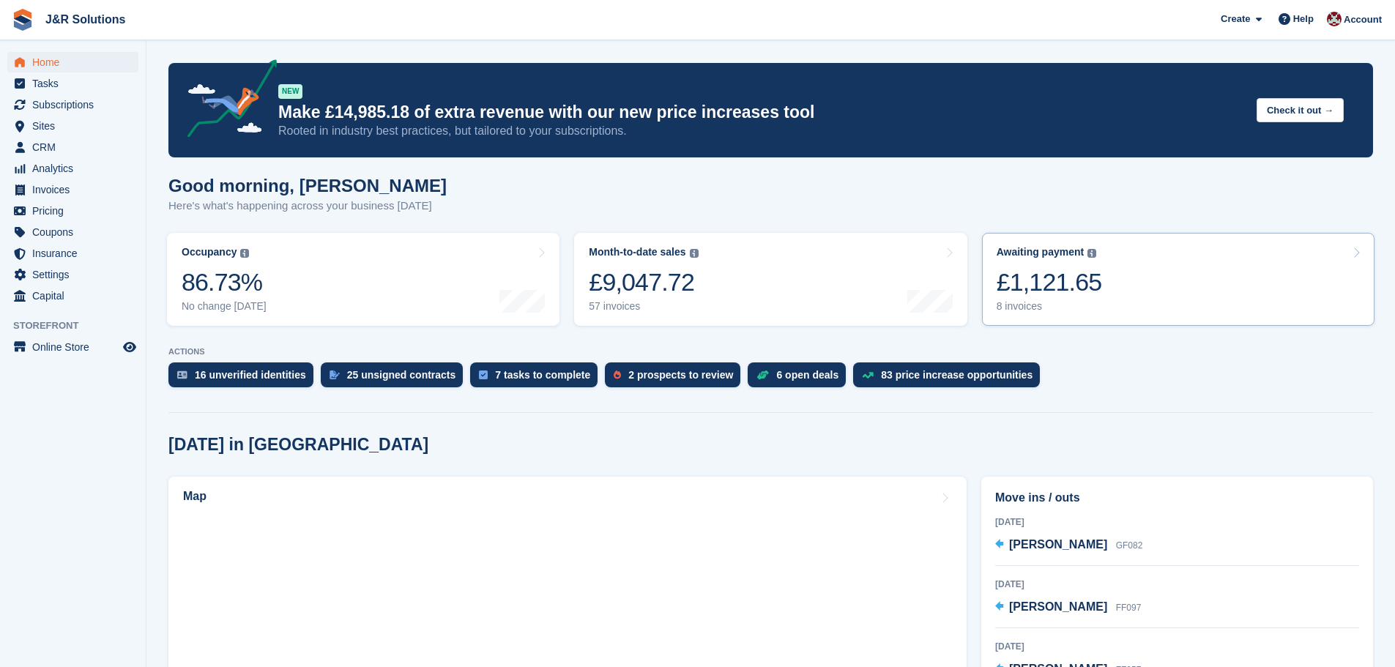
click at [1030, 308] on div "8 invoices" at bounding box center [1049, 306] width 105 height 12
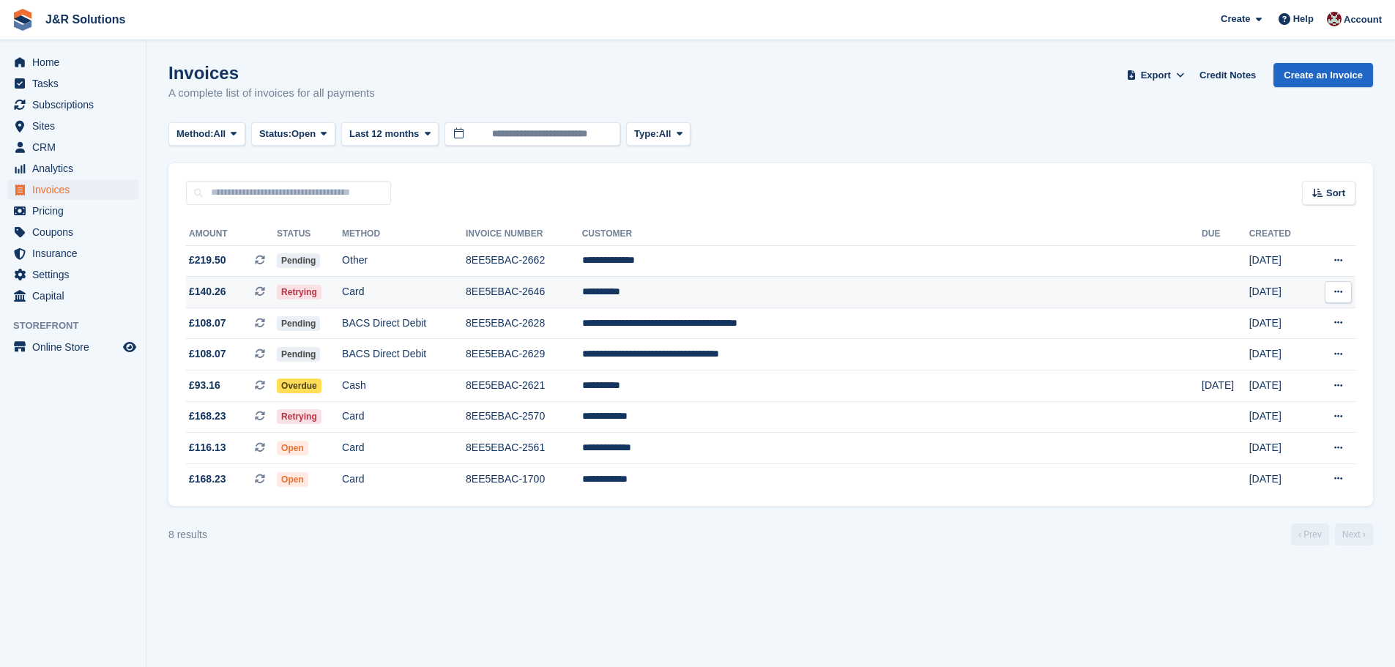
click at [582, 290] on td "8EE5EBAC-2646" at bounding box center [524, 292] width 116 height 31
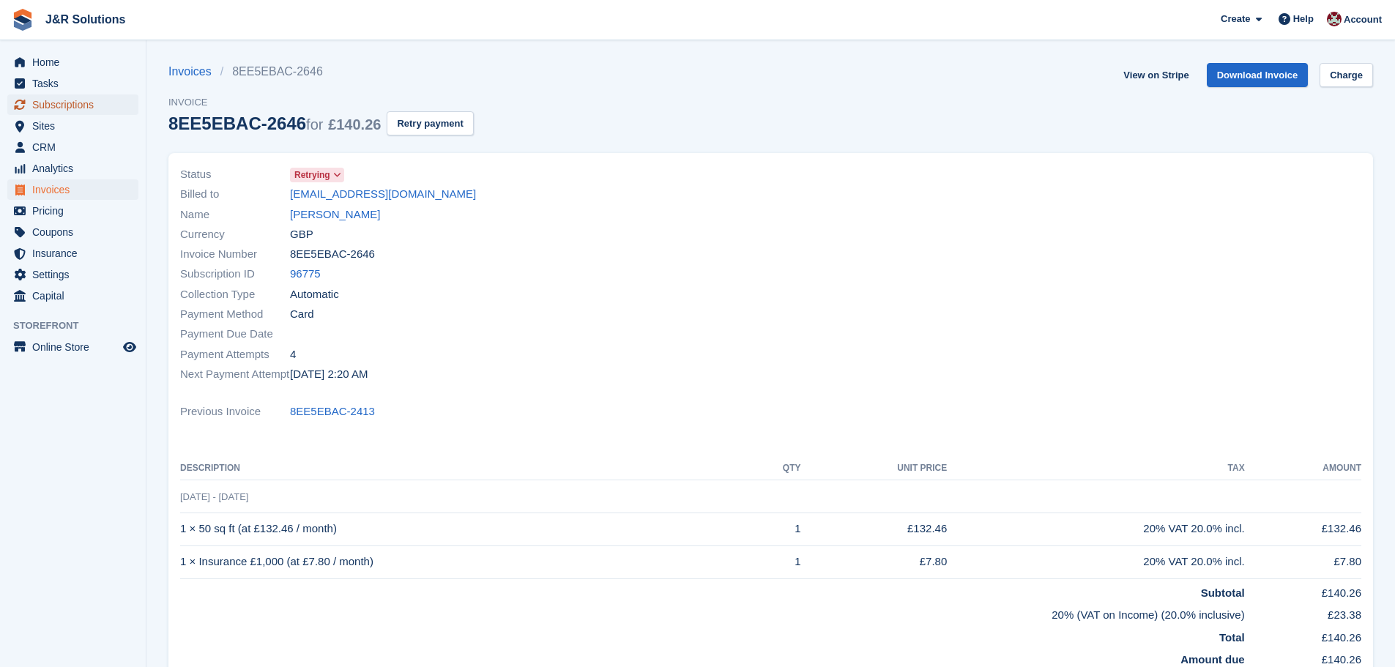
click at [64, 103] on span "Subscriptions" at bounding box center [76, 104] width 88 height 21
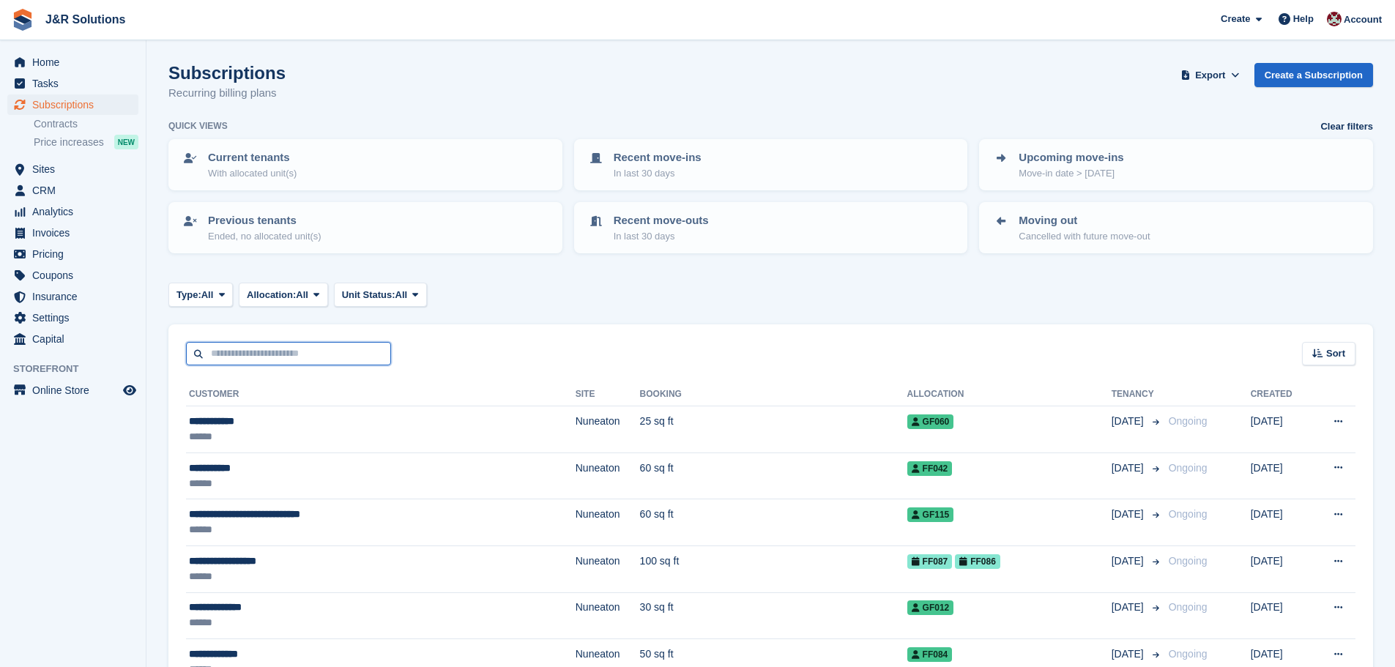
click at [242, 360] on input "text" at bounding box center [288, 354] width 205 height 24
type input "****"
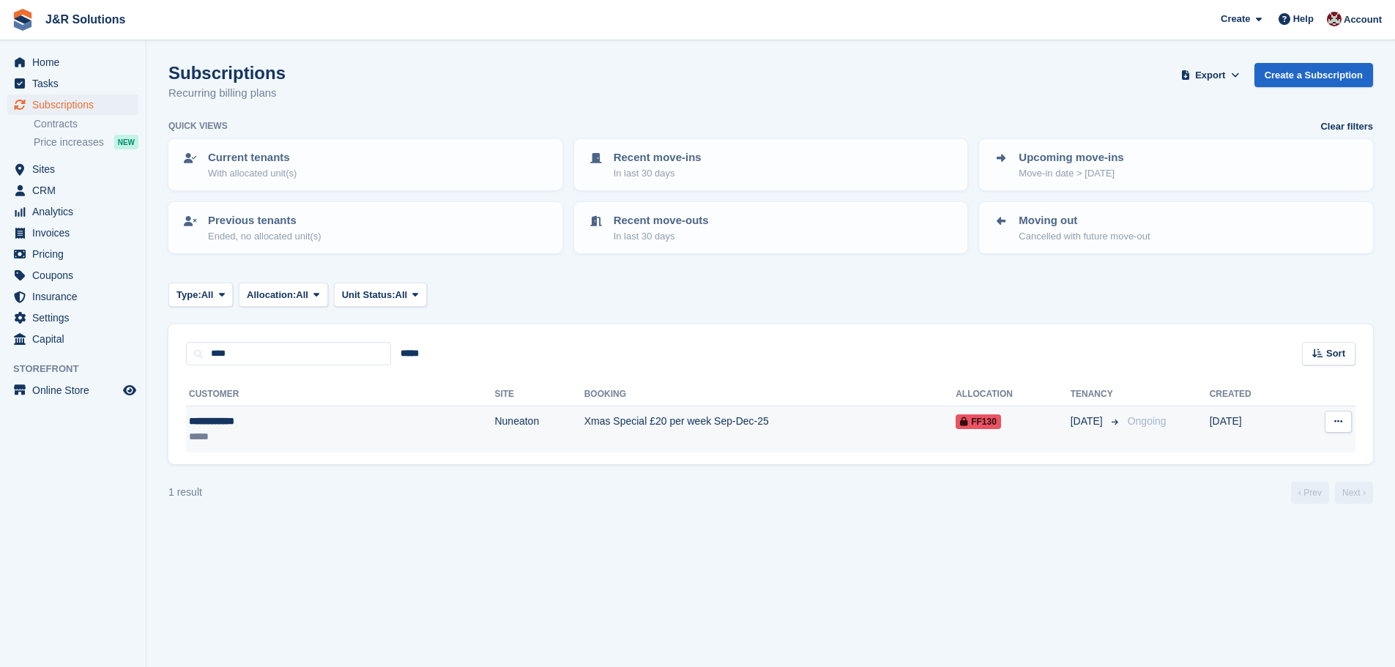
click at [494, 441] on td "Nuneaton" at bounding box center [538, 429] width 89 height 46
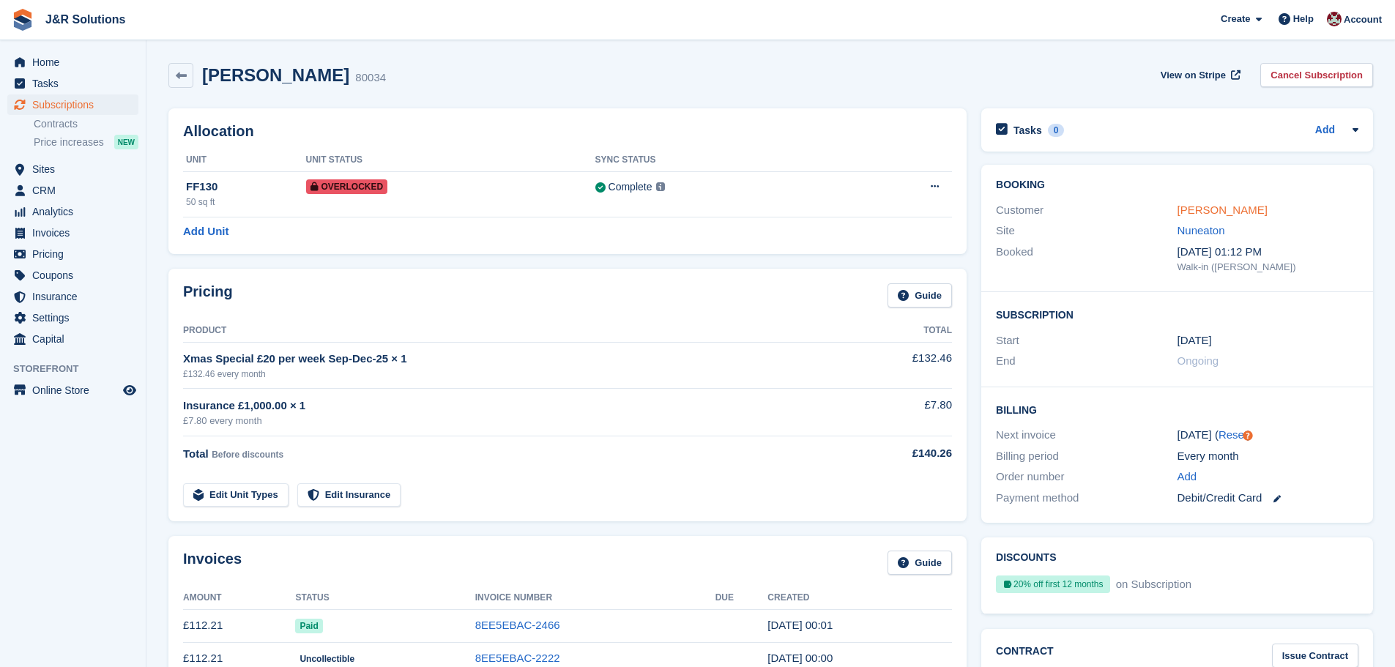
click at [1219, 208] on link "[PERSON_NAME]" at bounding box center [1223, 210] width 90 height 12
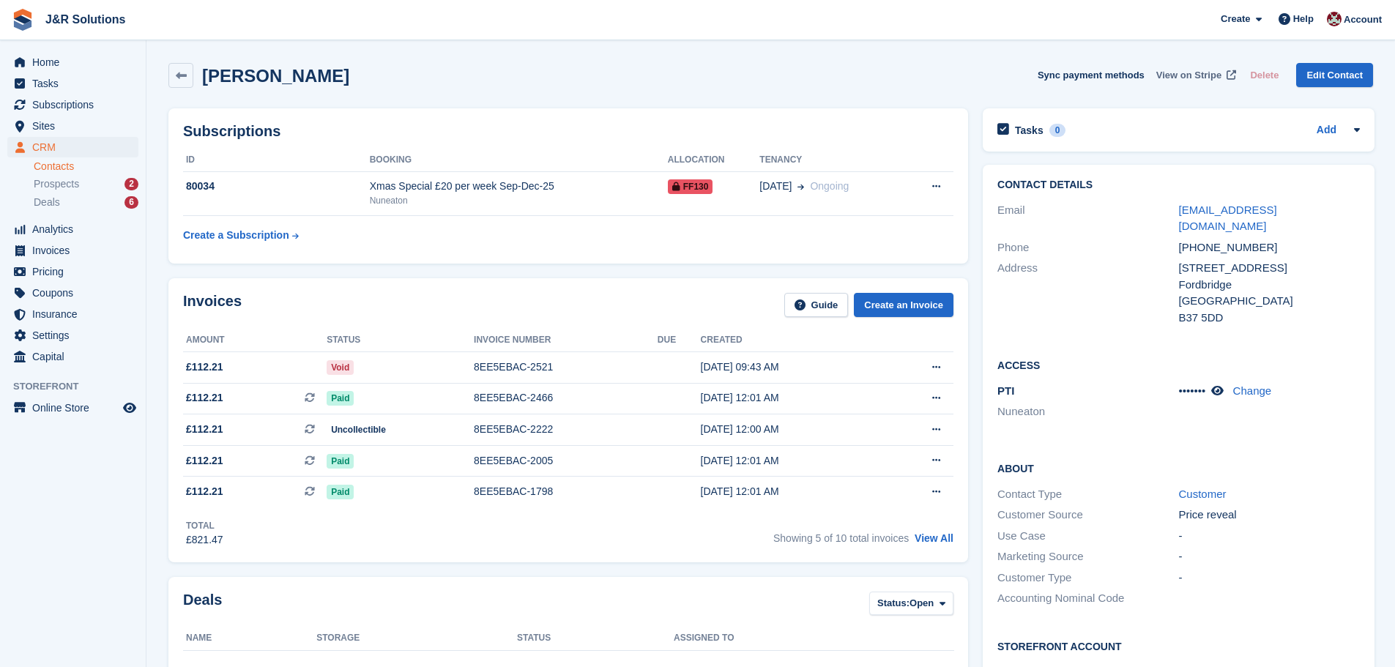
click at [1191, 76] on span "View on Stripe" at bounding box center [1188, 75] width 65 height 15
click at [37, 87] on span "Tasks" at bounding box center [76, 83] width 88 height 21
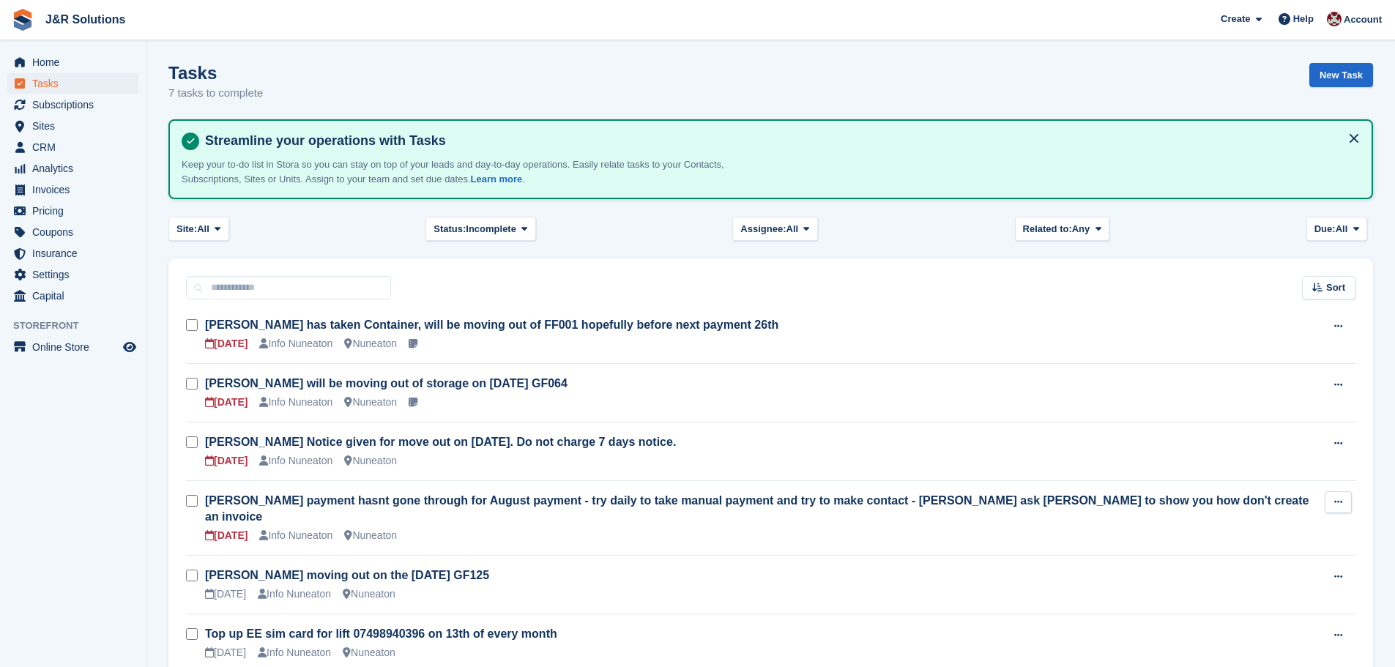
click at [1336, 500] on icon at bounding box center [1338, 502] width 8 height 10
click at [1293, 527] on p "Edit task" at bounding box center [1281, 530] width 127 height 19
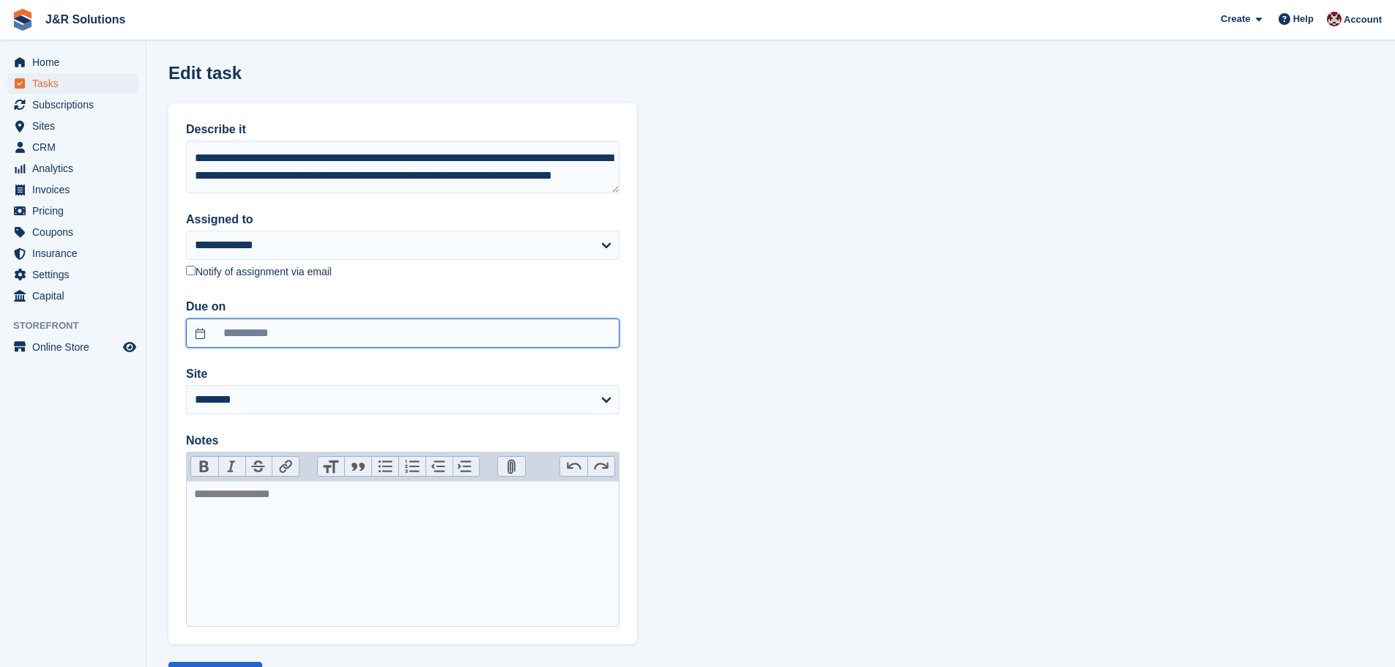
click at [303, 328] on input "**********" at bounding box center [403, 333] width 434 height 29
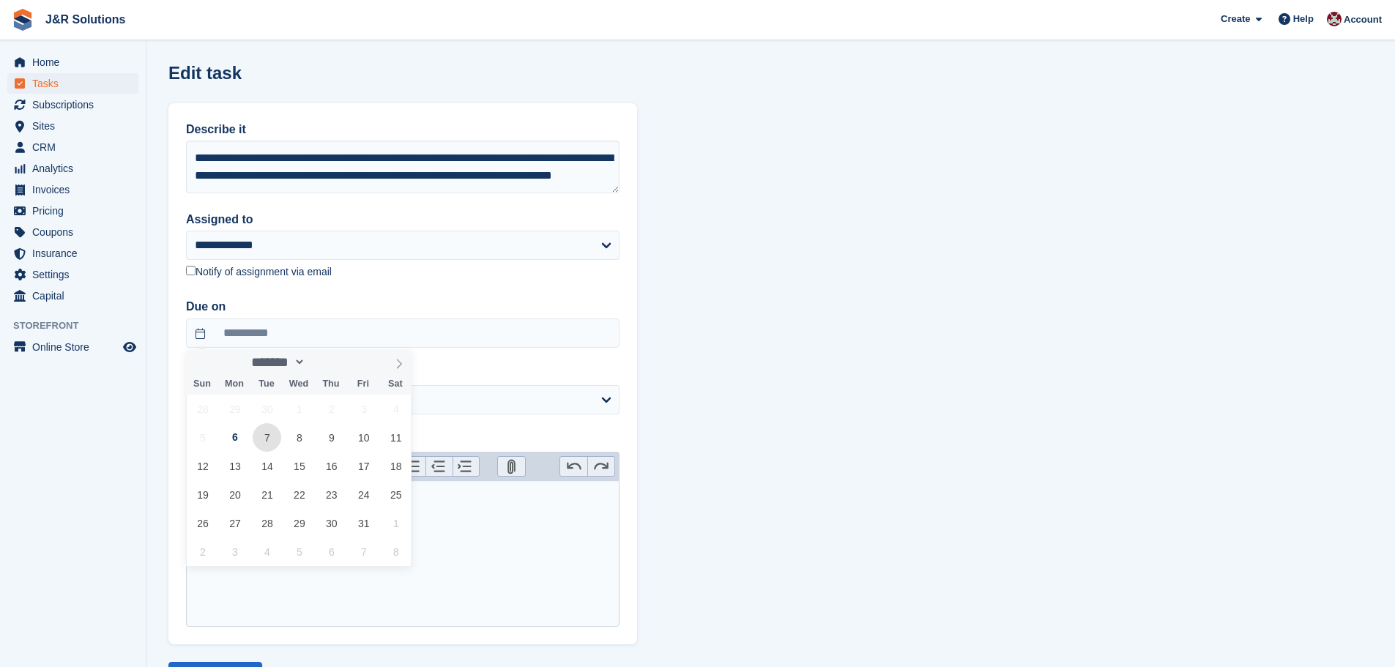
click at [270, 446] on span "7" at bounding box center [267, 437] width 29 height 29
type input "**********"
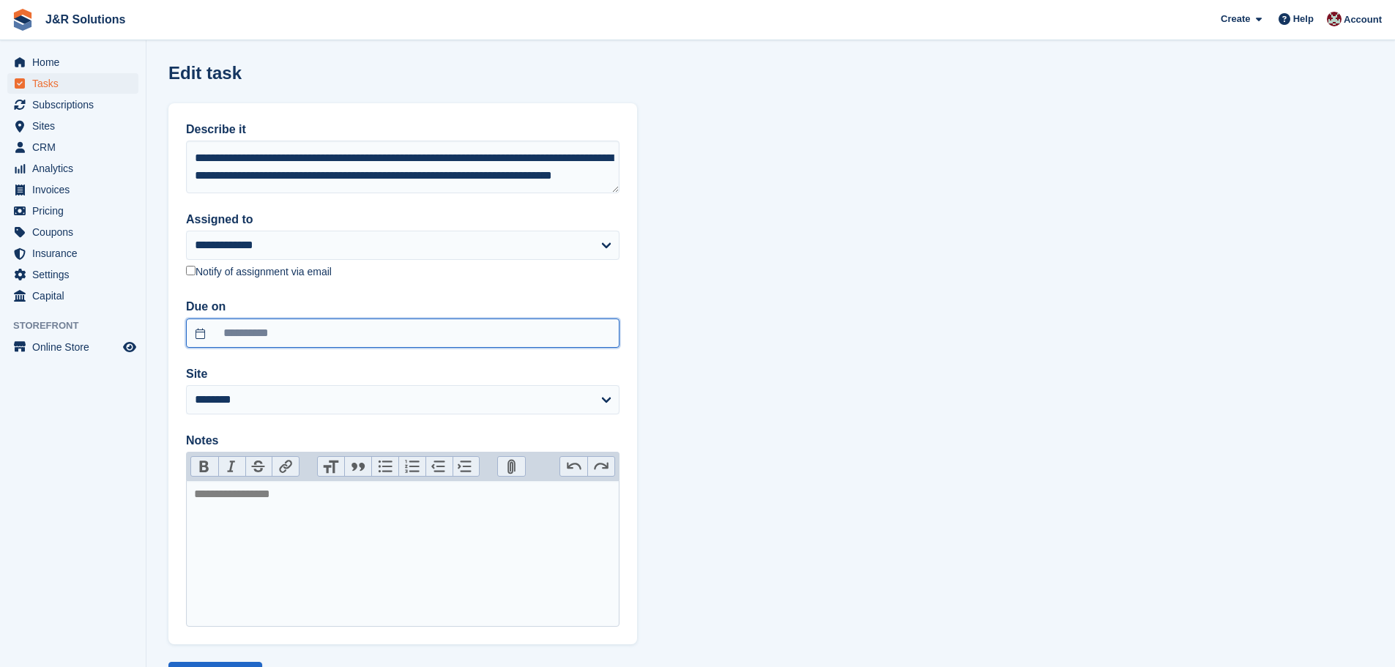
scroll to position [64, 0]
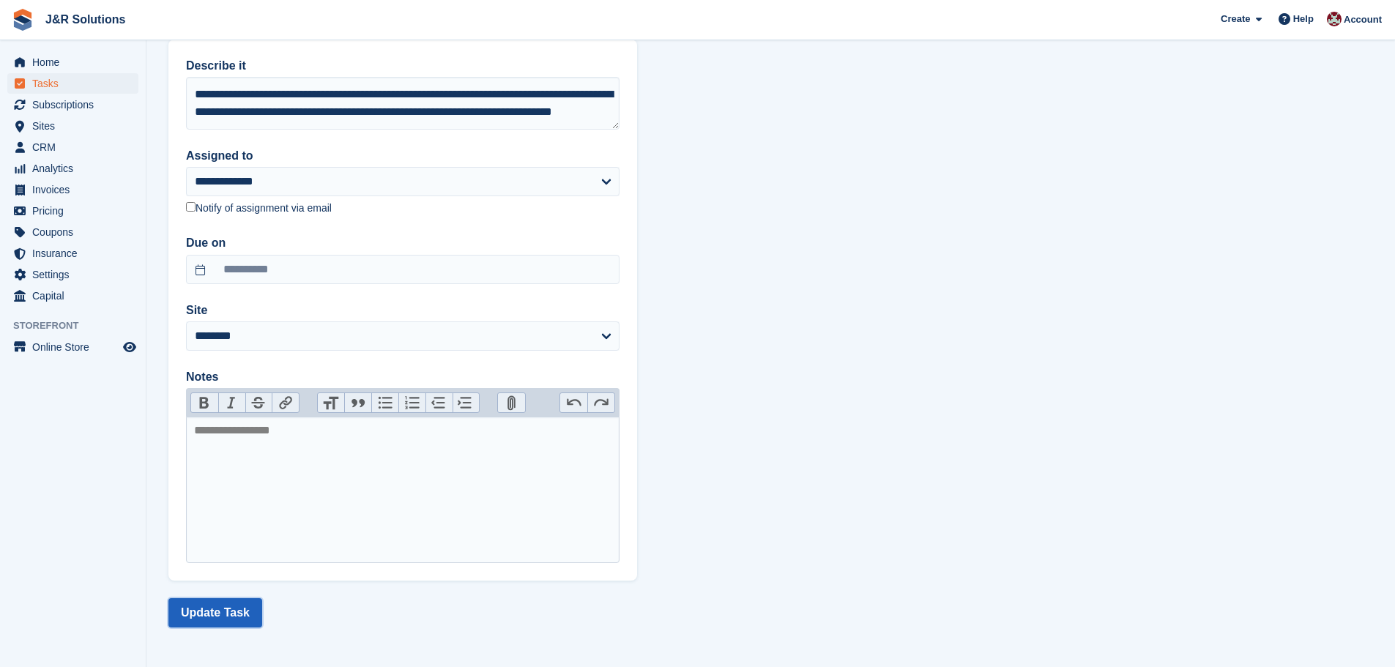
click at [198, 610] on button "Update Task" at bounding box center [215, 612] width 94 height 29
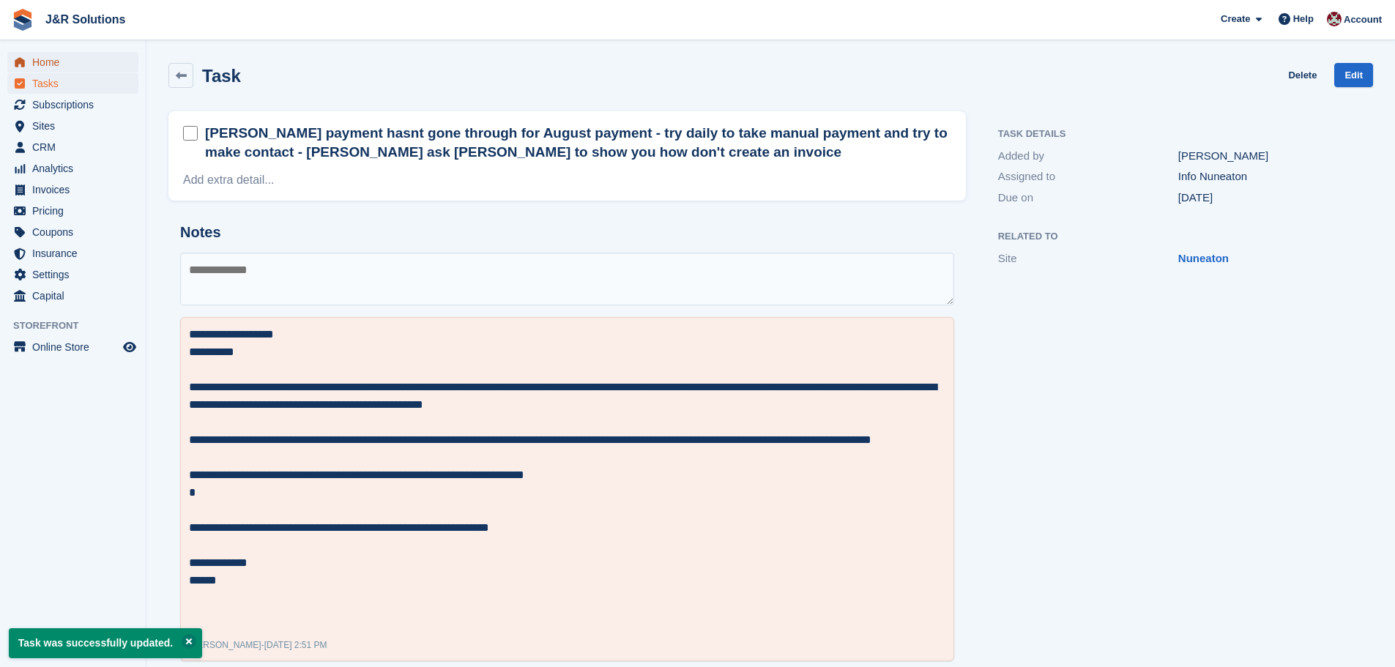
click at [56, 59] on span "Home" at bounding box center [76, 62] width 88 height 21
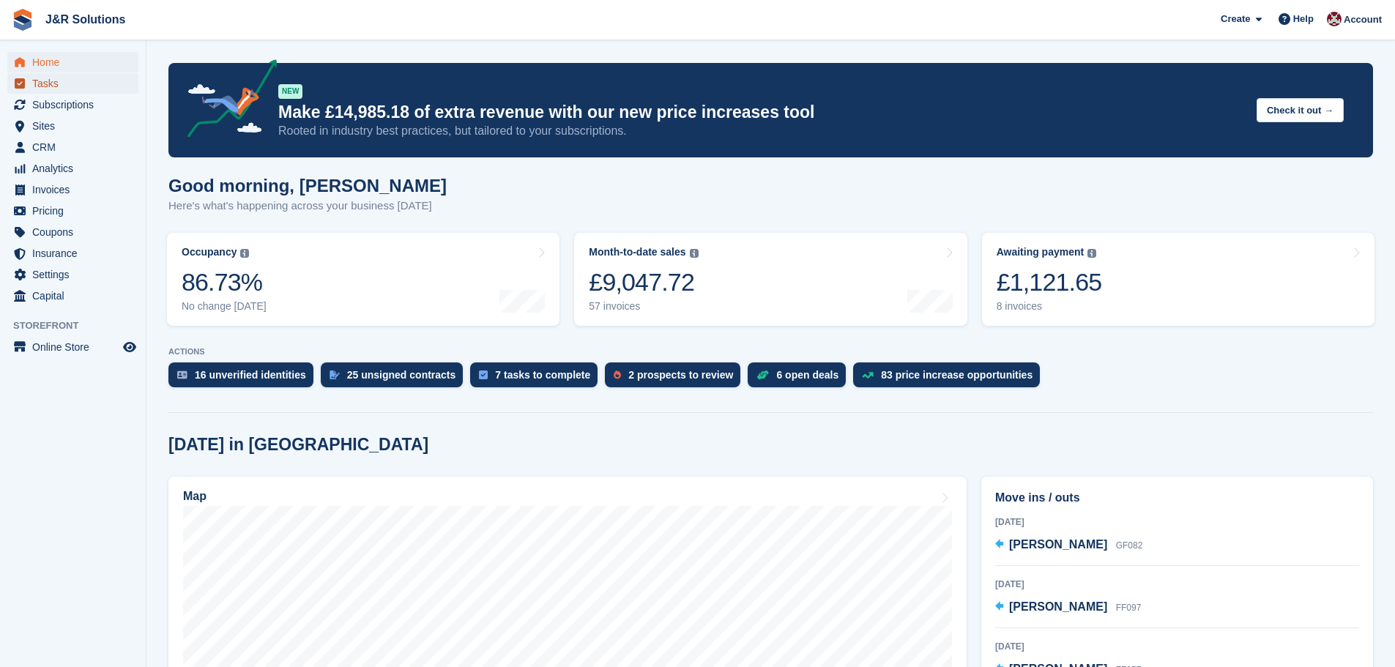
click at [34, 81] on span "Tasks" at bounding box center [76, 83] width 88 height 21
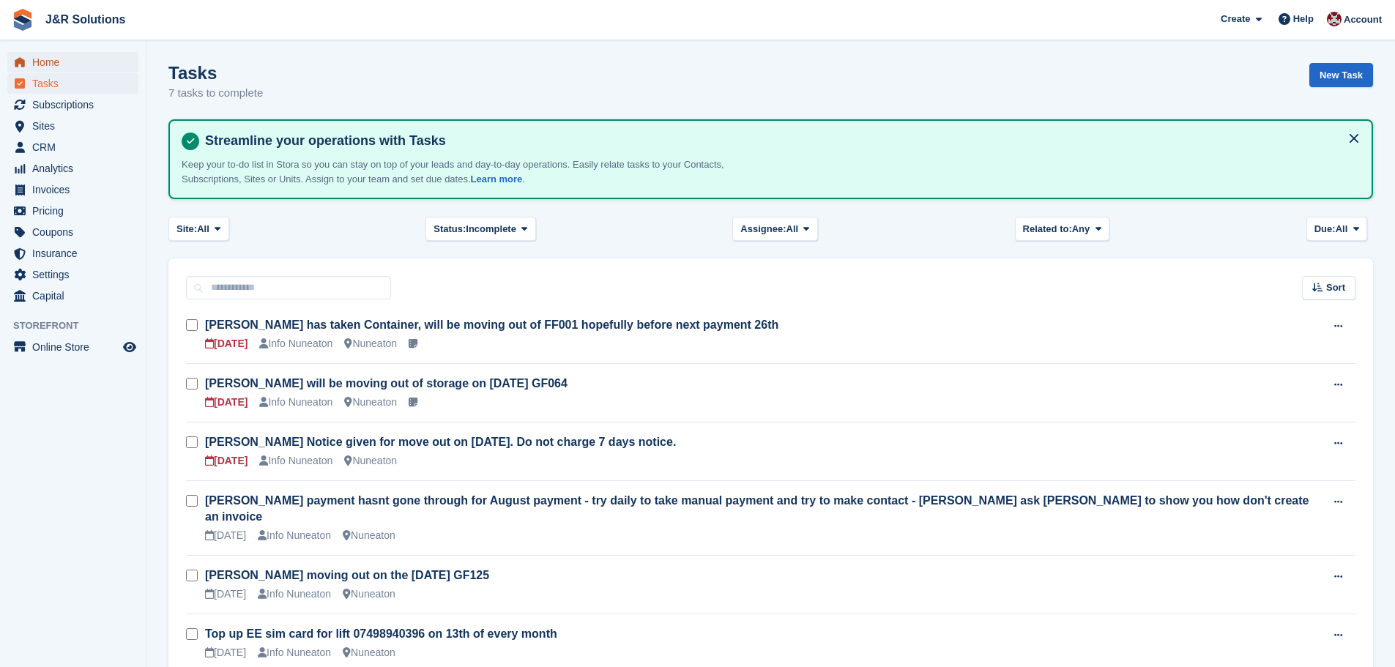
click at [31, 64] on link "Home" at bounding box center [72, 62] width 131 height 21
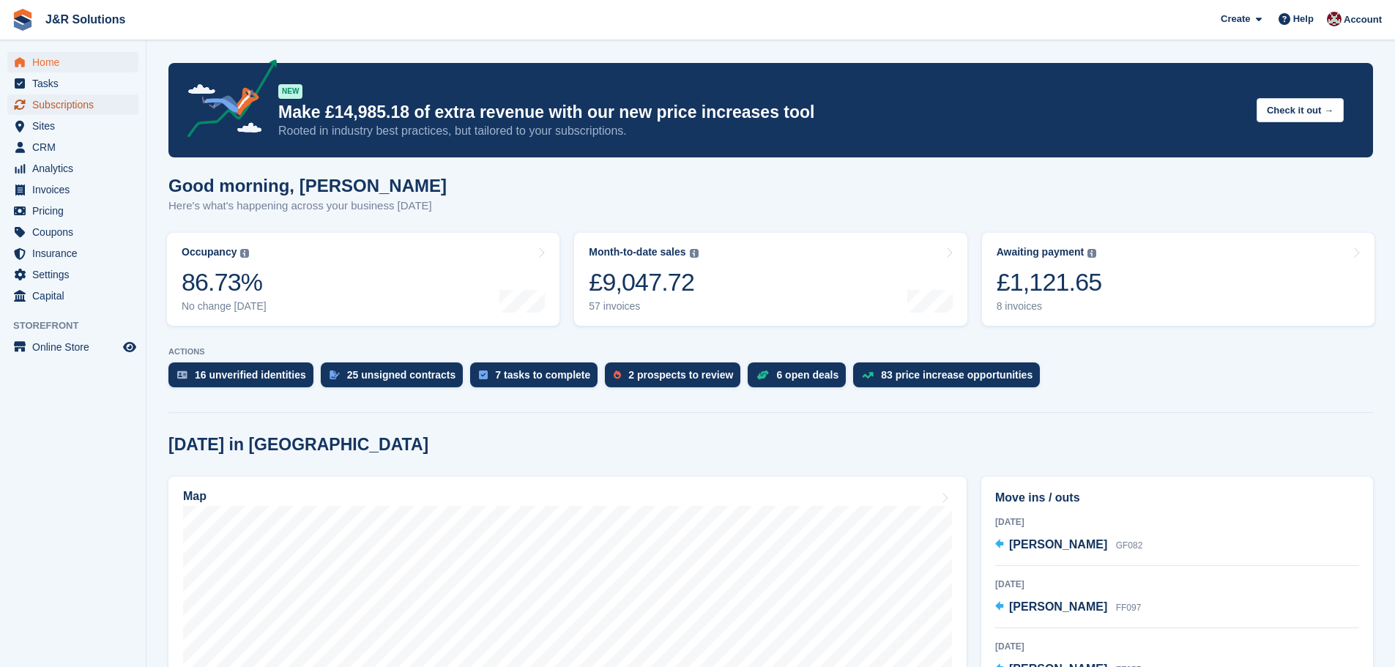
click at [65, 102] on span "Subscriptions" at bounding box center [76, 104] width 88 height 21
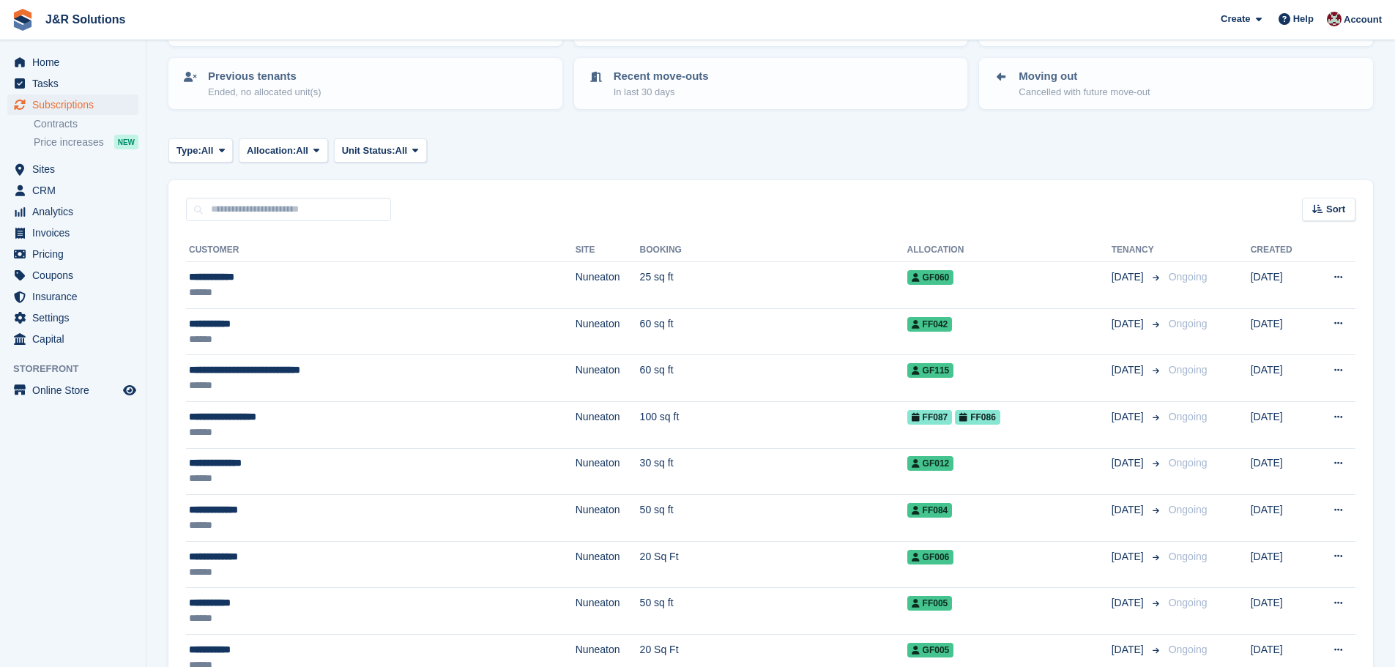
scroll to position [146, 0]
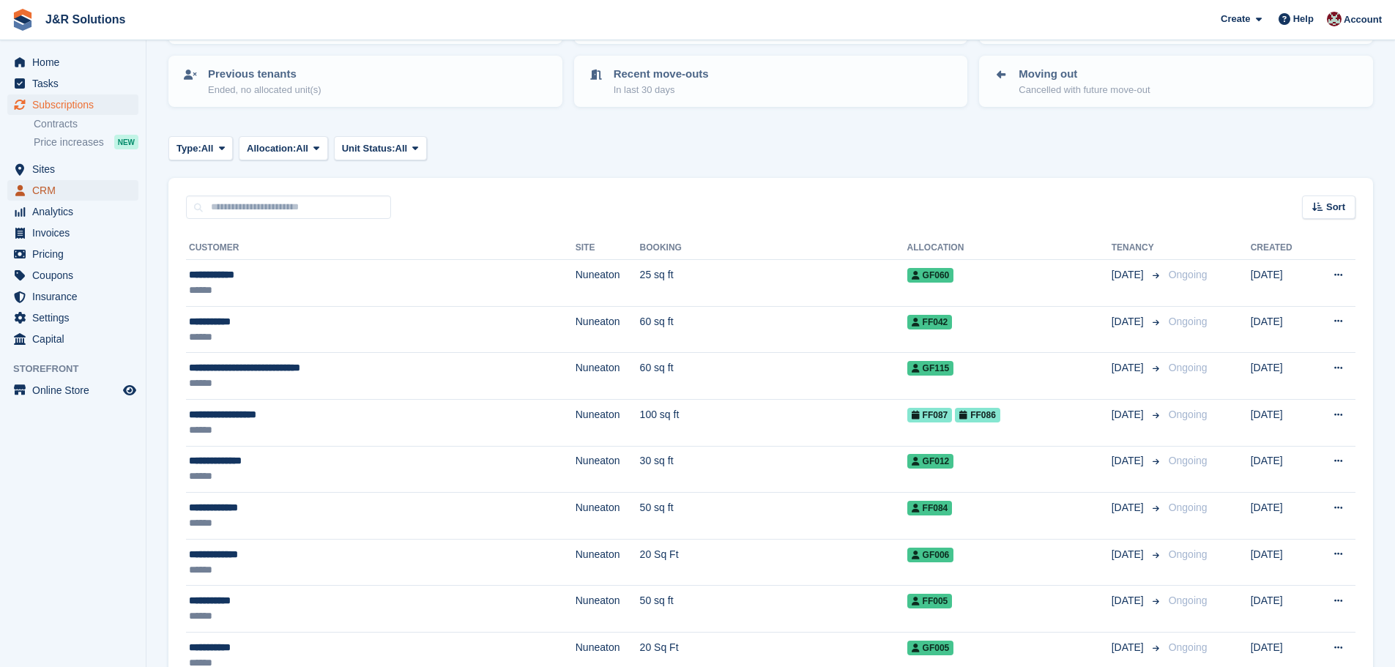
drag, startPoint x: 89, startPoint y: 196, endPoint x: 81, endPoint y: 189, distance: 11.4
click at [87, 196] on span "CRM" at bounding box center [76, 190] width 88 height 21
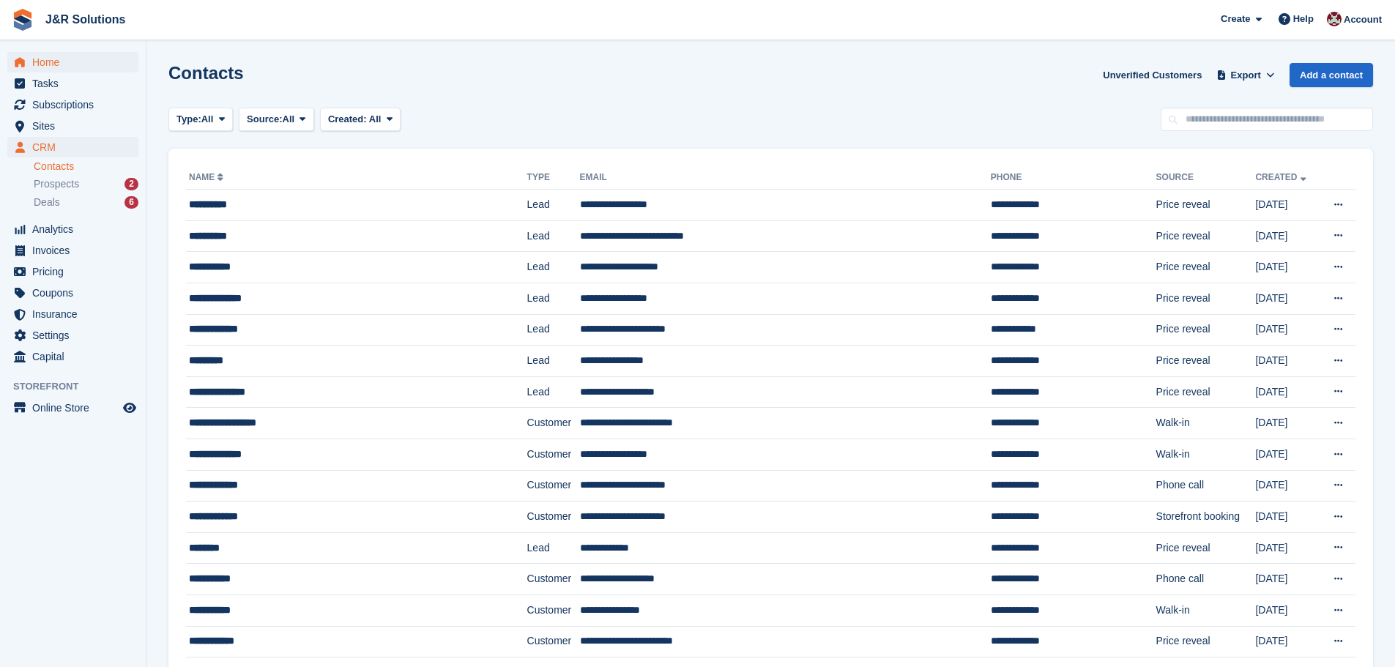
click at [64, 70] on ul "Home" at bounding box center [73, 62] width 146 height 21
click at [62, 66] on span "Home" at bounding box center [76, 62] width 88 height 21
